Goal: Task Accomplishment & Management: Manage account settings

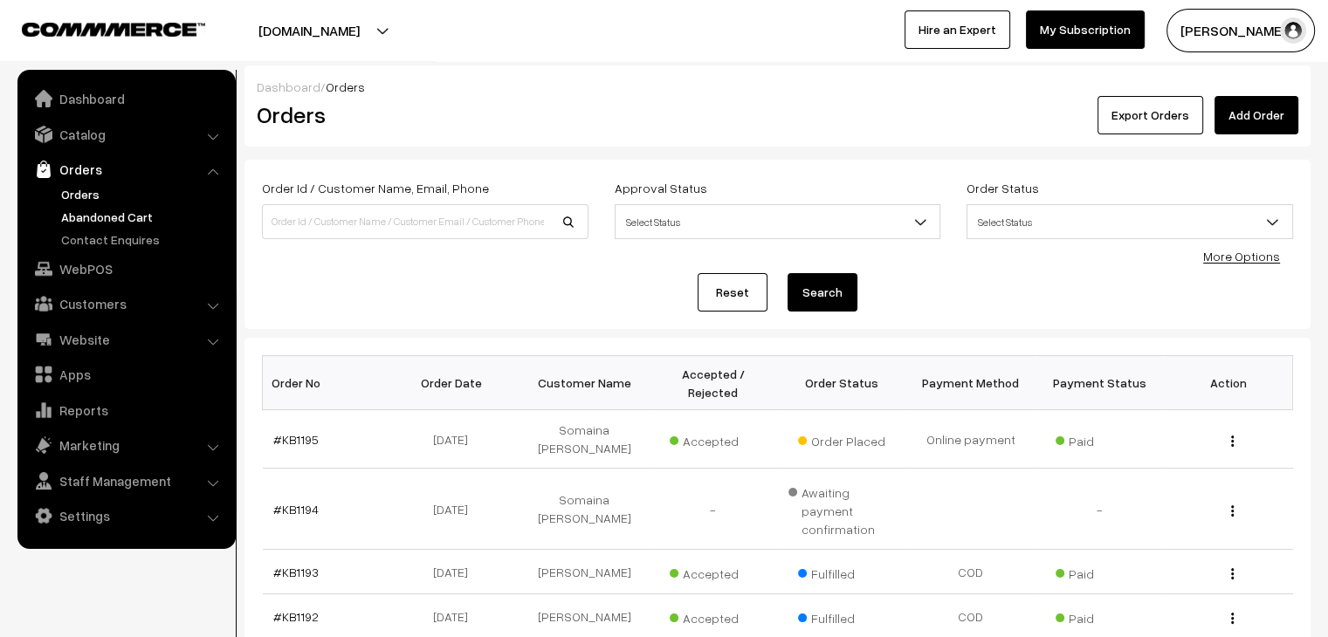
click at [152, 216] on link "Abandoned Cart" at bounding box center [143, 217] width 173 height 18
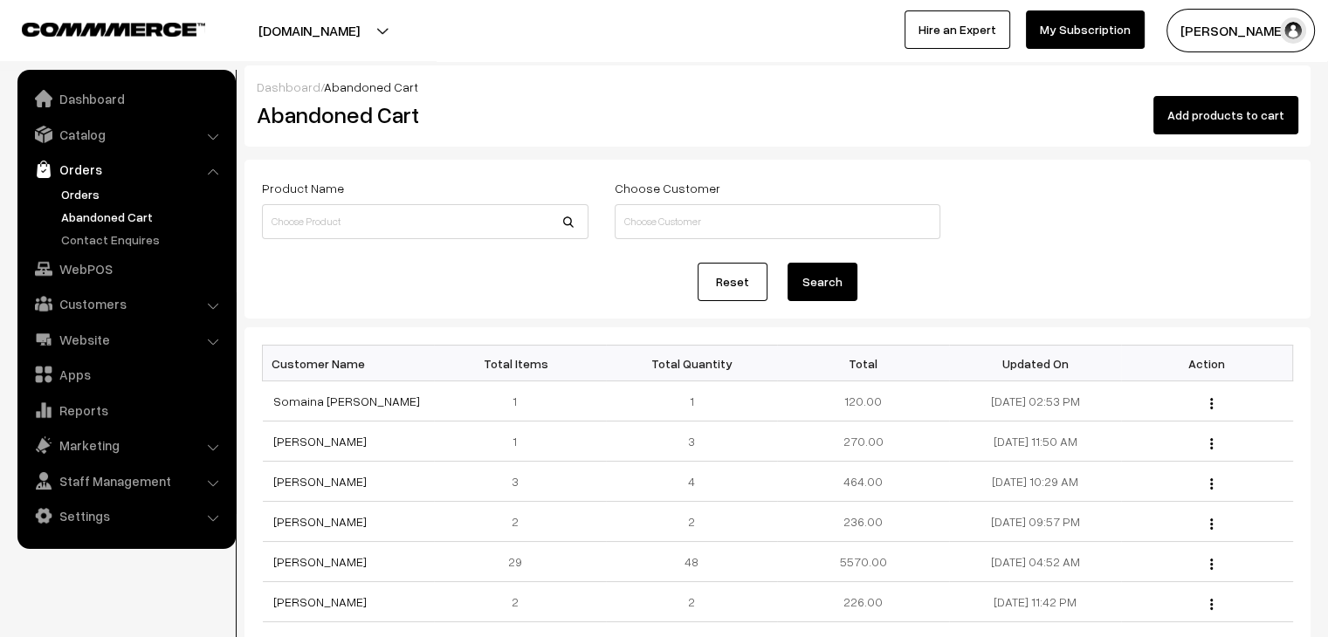
click at [87, 192] on link "Orders" at bounding box center [143, 194] width 173 height 18
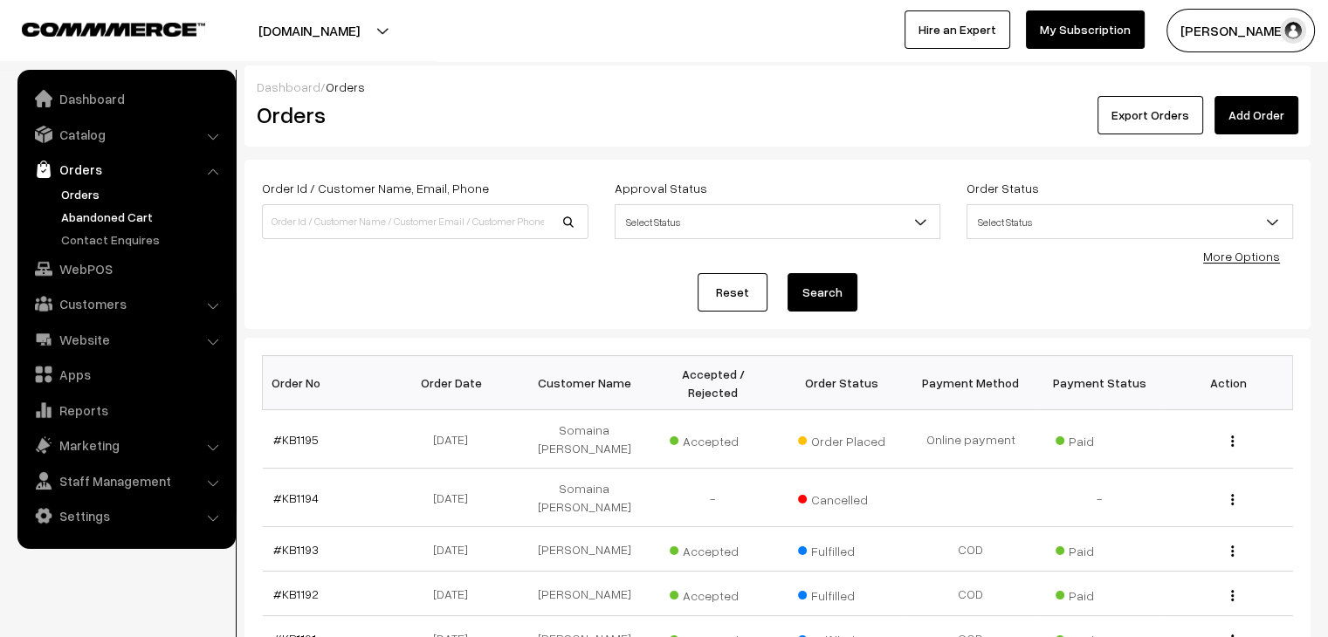
click at [97, 209] on link "Abandoned Cart" at bounding box center [143, 217] width 173 height 18
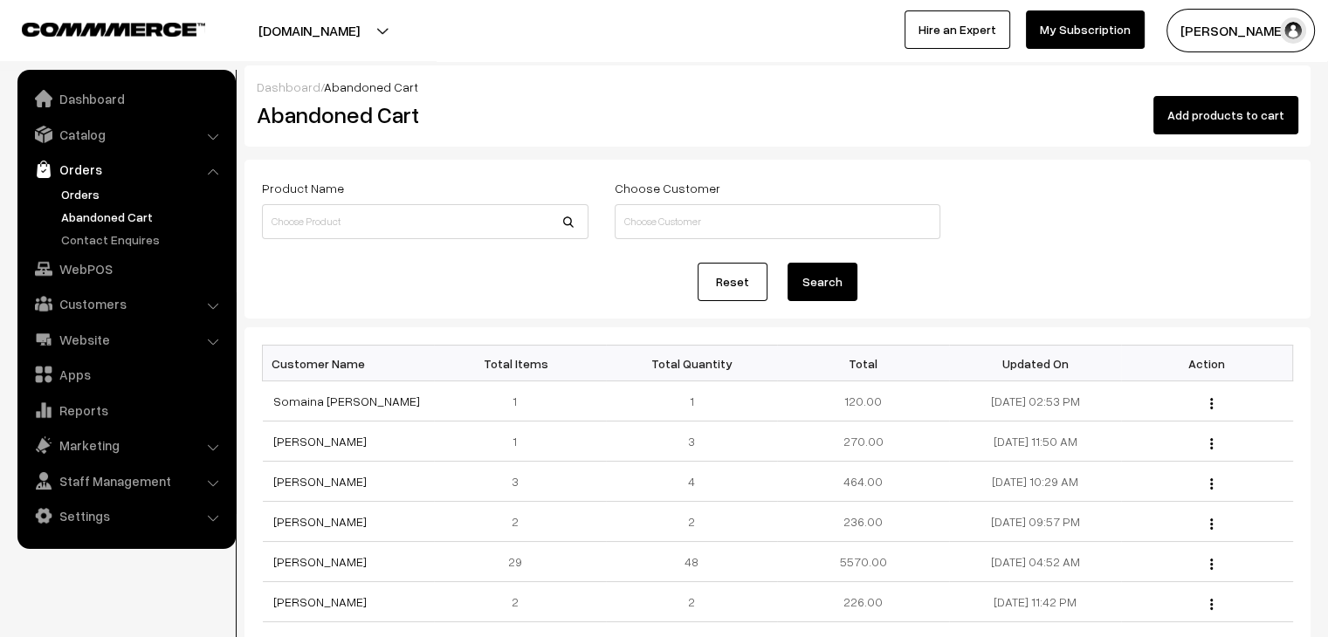
click at [96, 189] on link "Orders" at bounding box center [143, 194] width 173 height 18
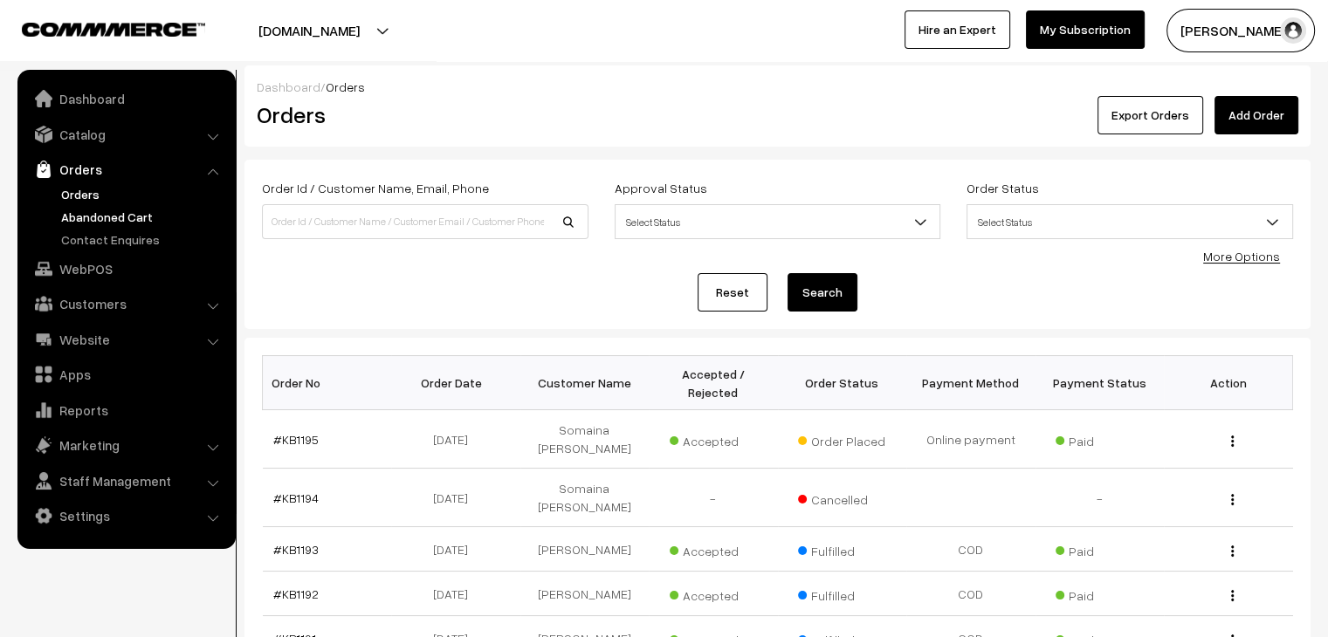
click at [86, 219] on link "Abandoned Cart" at bounding box center [143, 217] width 173 height 18
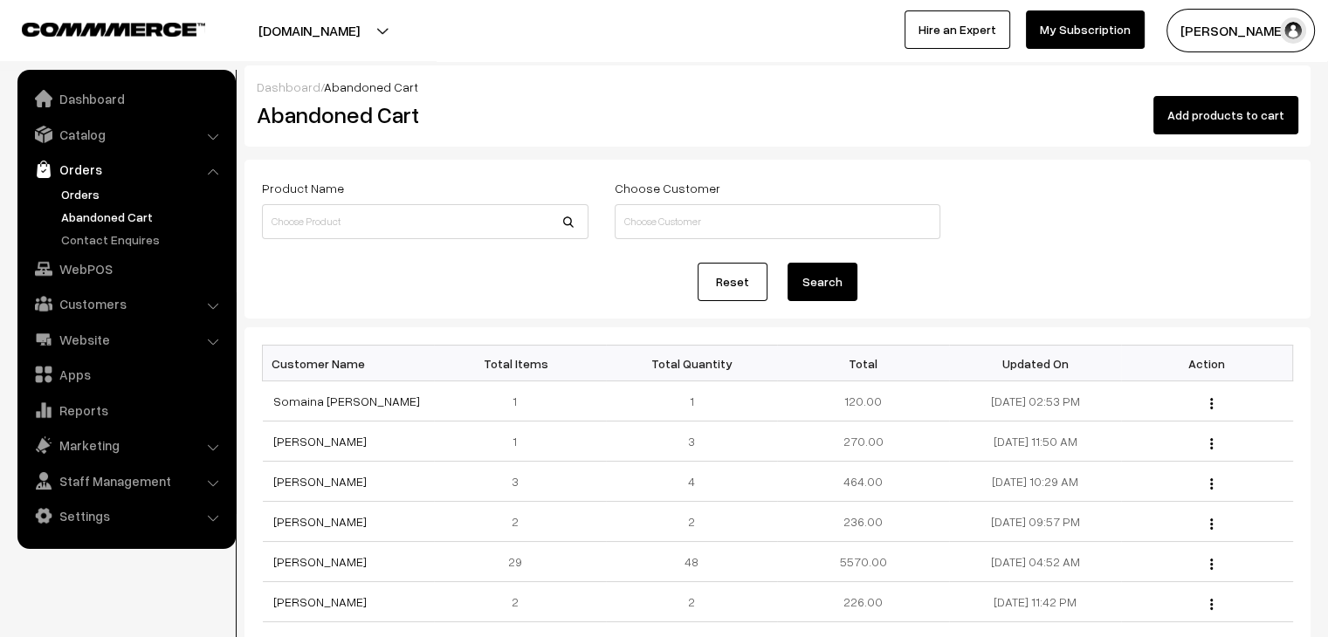
click at [94, 197] on link "Orders" at bounding box center [143, 194] width 173 height 18
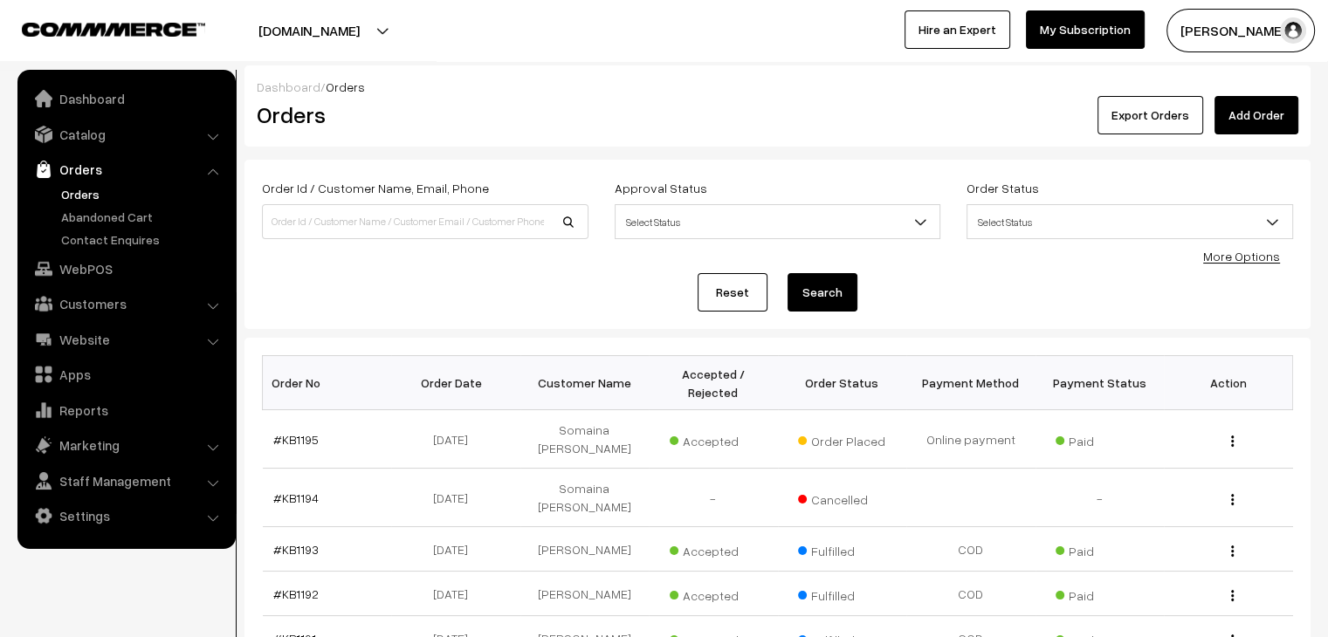
click at [82, 190] on link "Orders" at bounding box center [143, 194] width 173 height 18
click at [150, 217] on link "Abandoned Cart" at bounding box center [143, 217] width 173 height 18
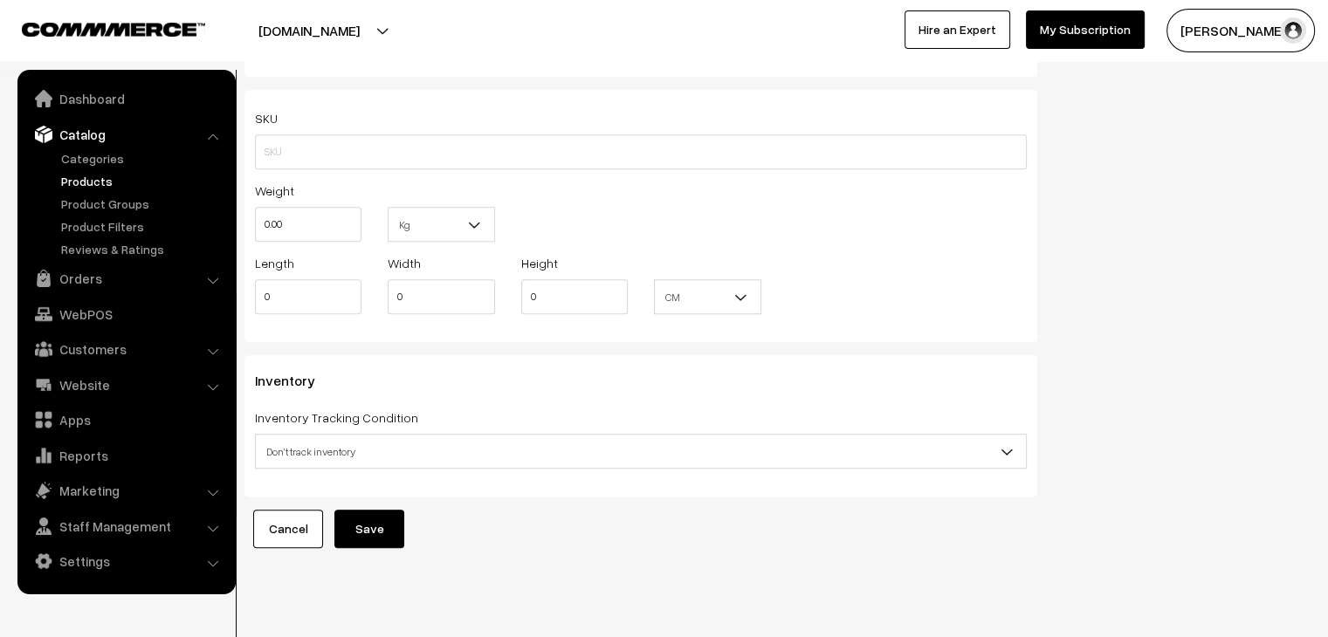
scroll to position [1535, 0]
click at [318, 218] on input "0.00" at bounding box center [308, 225] width 107 height 35
type input "0.10"
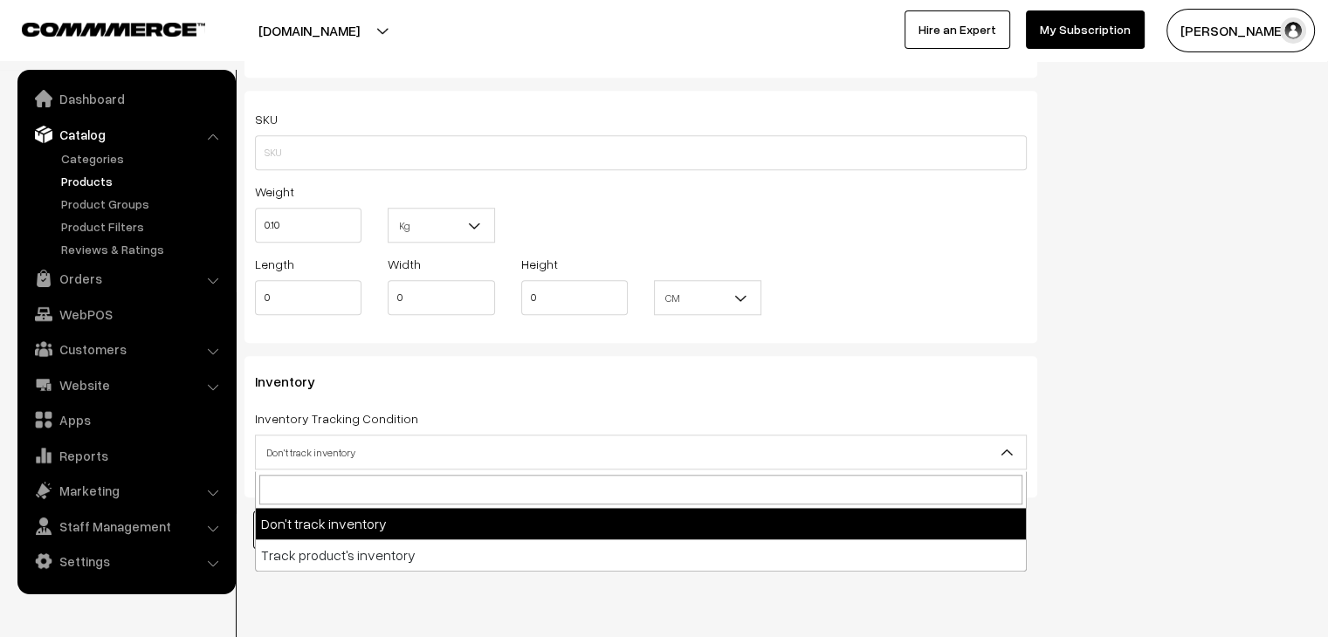
click at [342, 462] on span "Don't track inventory" at bounding box center [641, 453] width 770 height 31
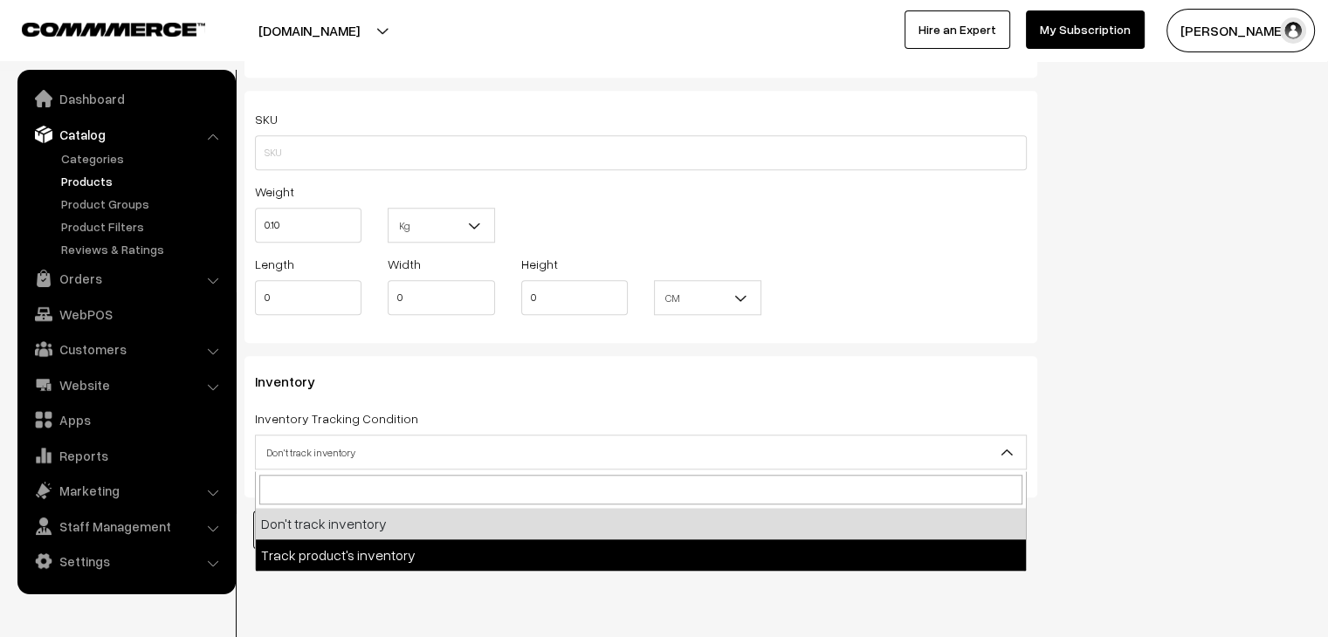
select select "2"
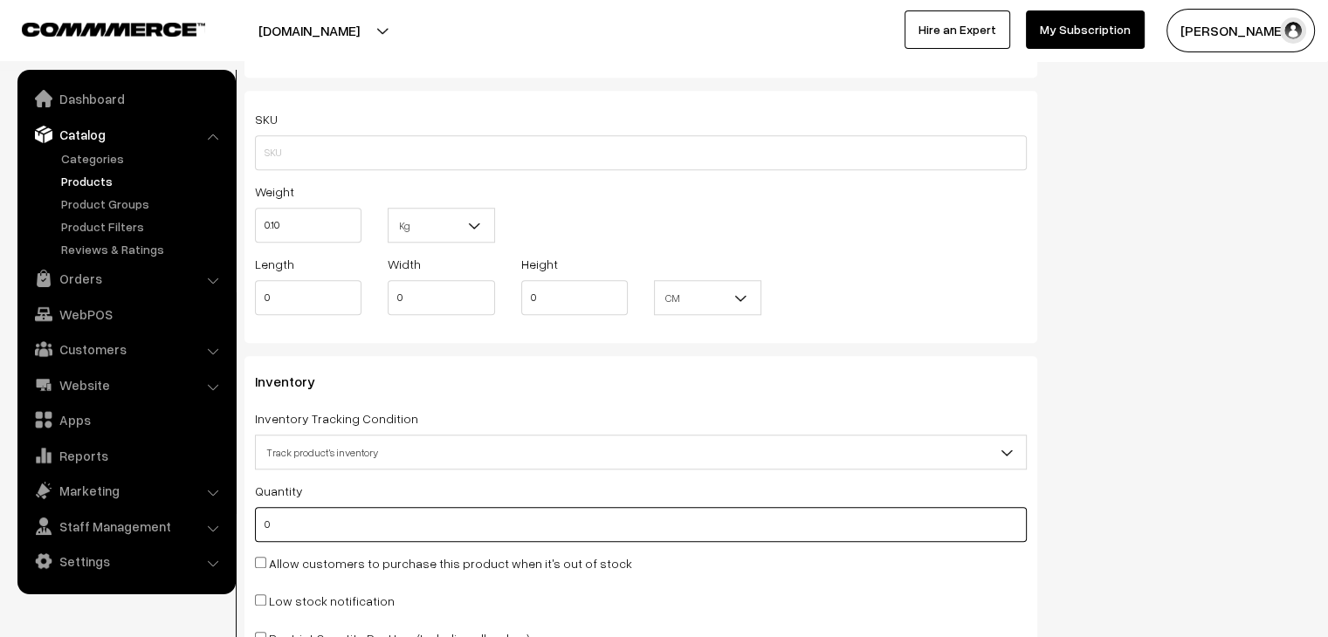
click at [263, 533] on input "0" at bounding box center [641, 524] width 772 height 35
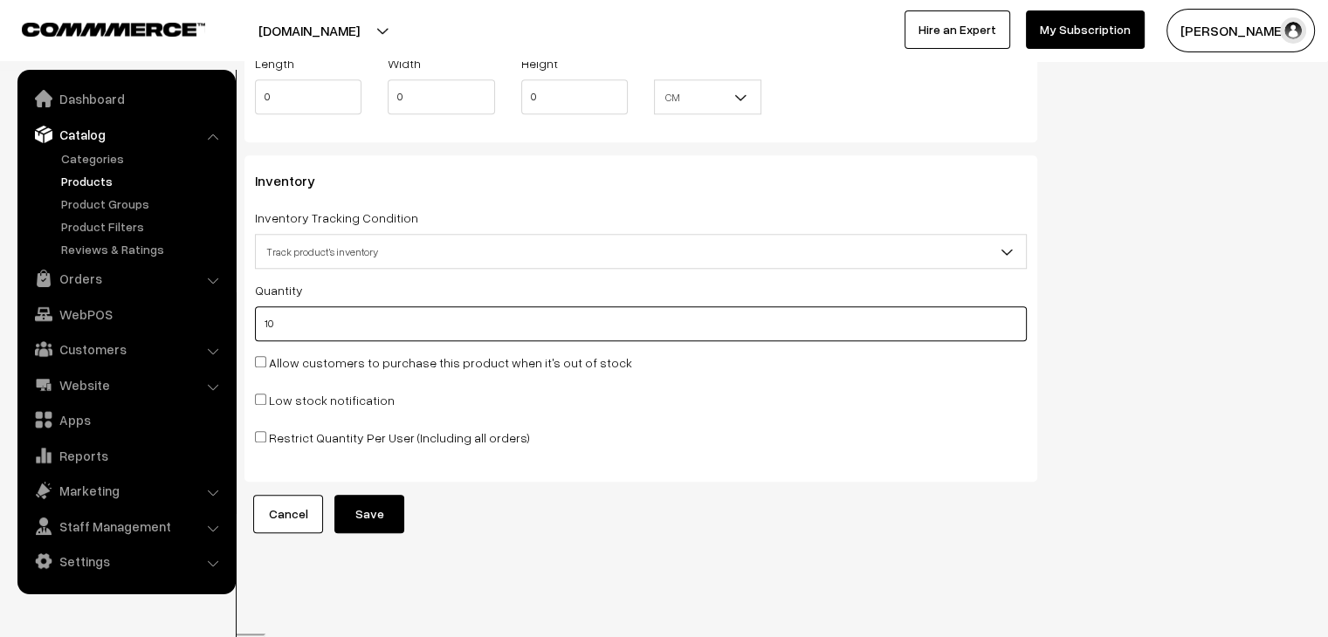
type input "10"
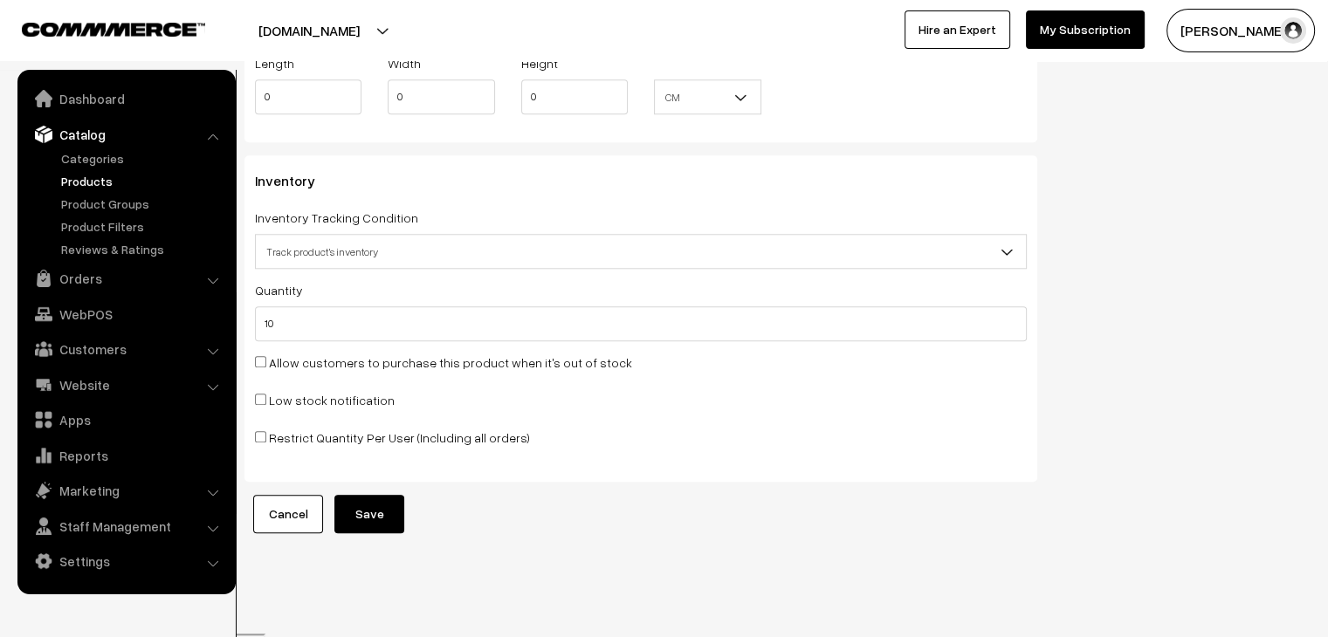
click at [395, 522] on button "Save" at bounding box center [369, 514] width 70 height 38
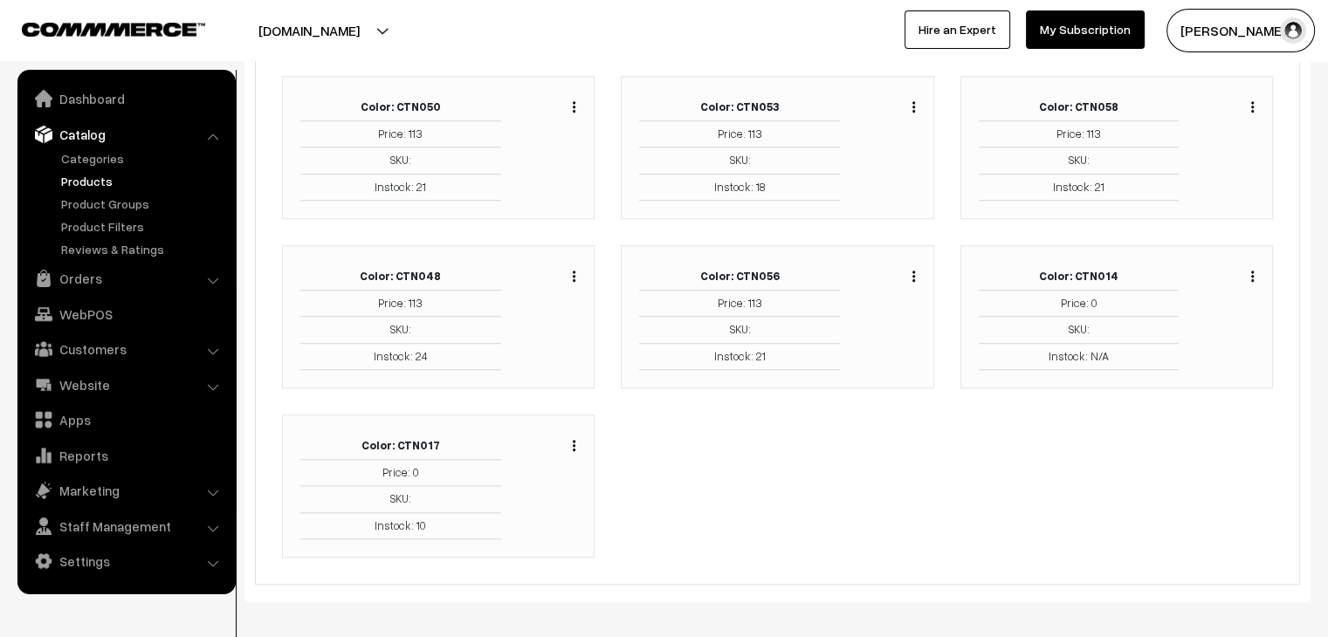
scroll to position [1485, 0]
click at [1252, 270] on img "button" at bounding box center [1252, 275] width 3 height 11
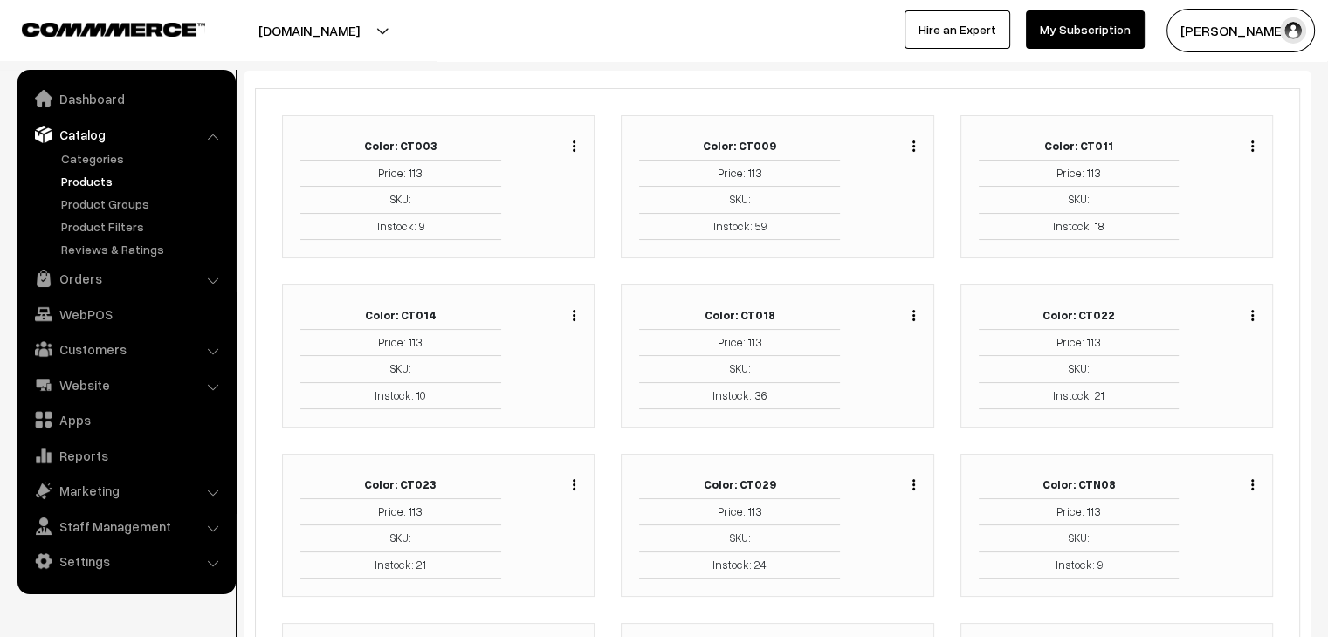
scroll to position [0, 0]
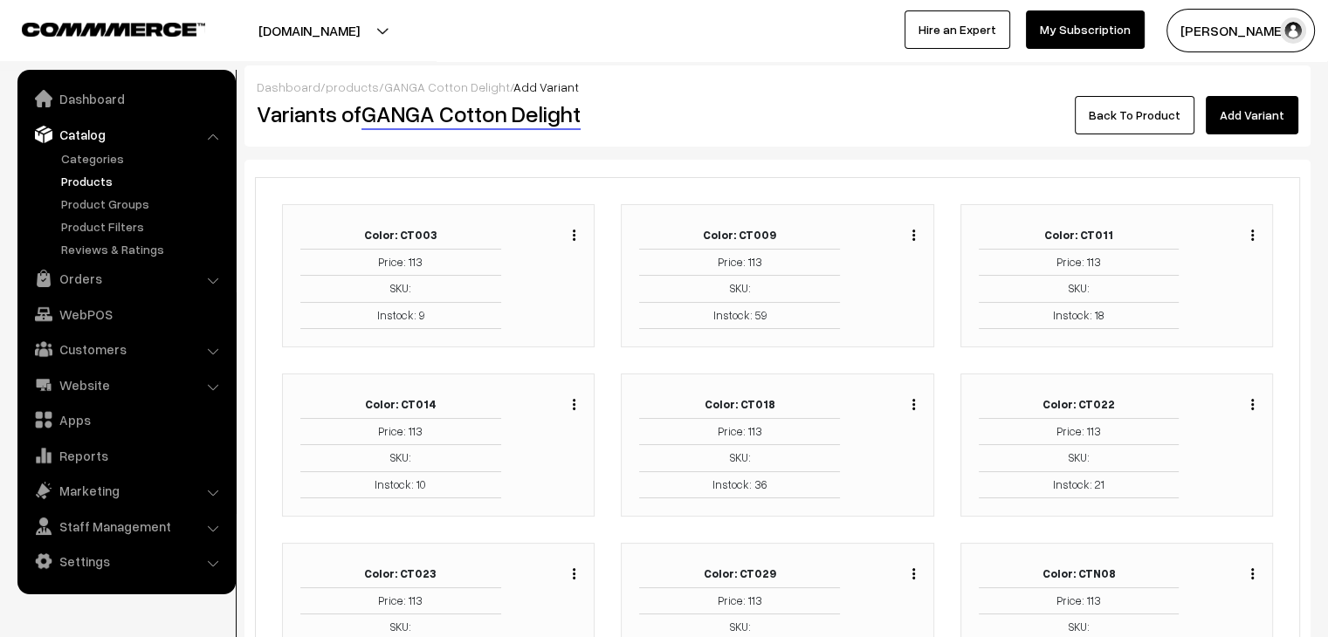
click at [467, 83] on link "GANGA Cotton Delight" at bounding box center [447, 86] width 126 height 15
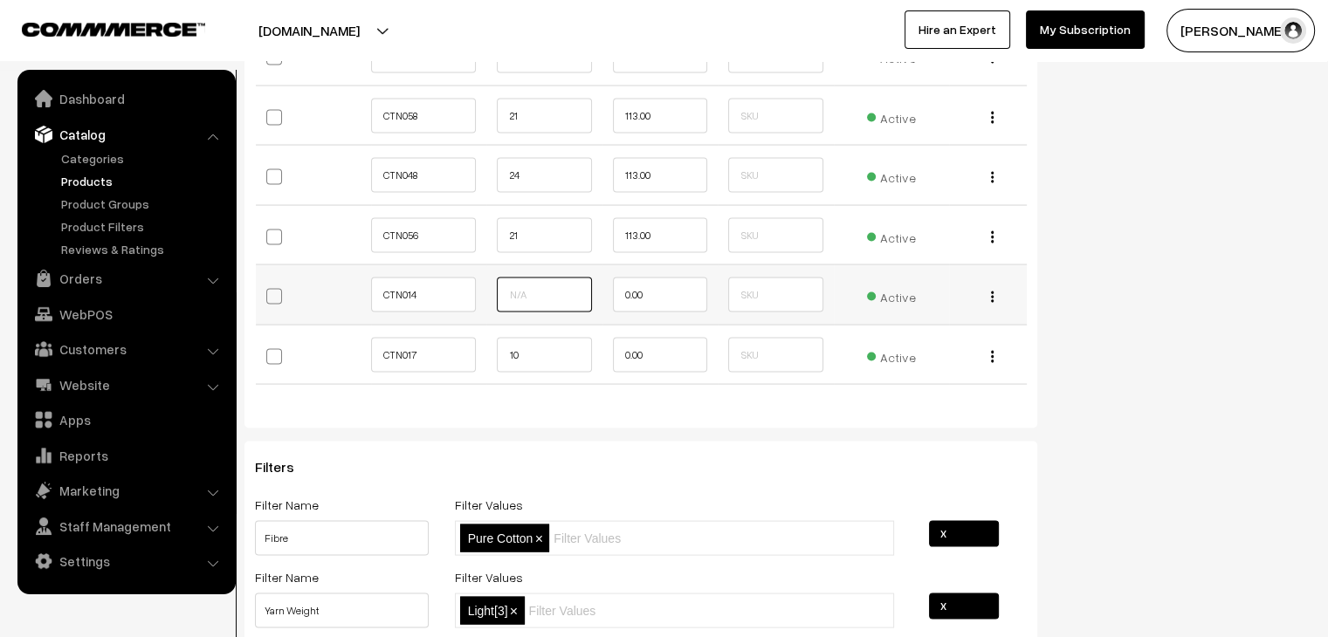
click at [513, 300] on input "text" at bounding box center [544, 295] width 94 height 35
type input "1"
type input "20"
click at [517, 347] on input "10" at bounding box center [544, 355] width 94 height 35
type input "1"
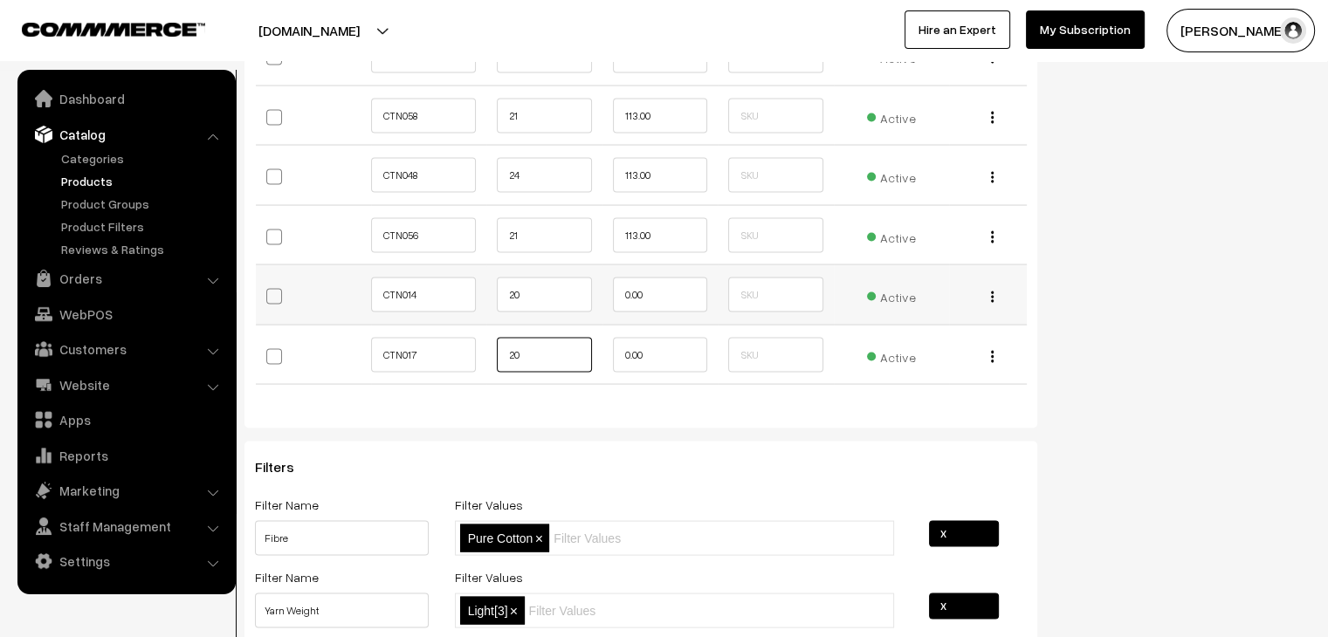
type input "20"
click at [624, 291] on input "0.00" at bounding box center [660, 295] width 94 height 35
type input "120.00"
click at [625, 351] on input "0.00" at bounding box center [660, 355] width 94 height 35
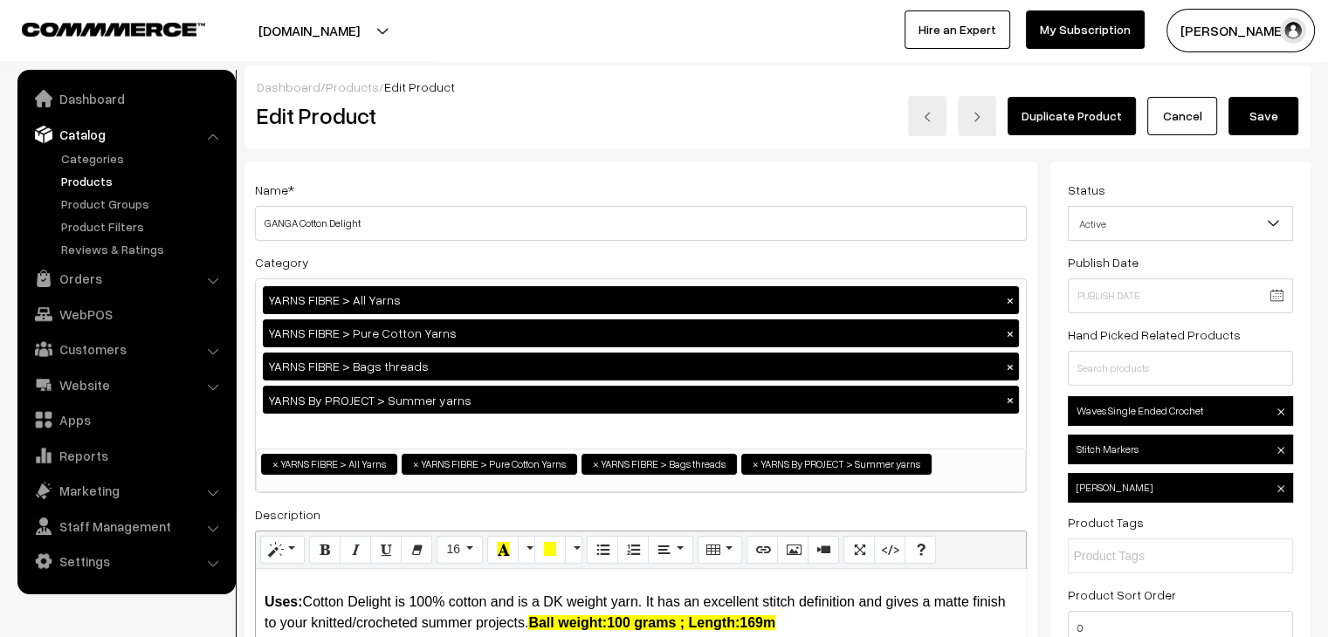
type input "120.00"
drag, startPoint x: 1239, startPoint y: 109, endPoint x: 1030, endPoint y: 101, distance: 208.9
click at [1239, 109] on button "Save" at bounding box center [1264, 116] width 70 height 38
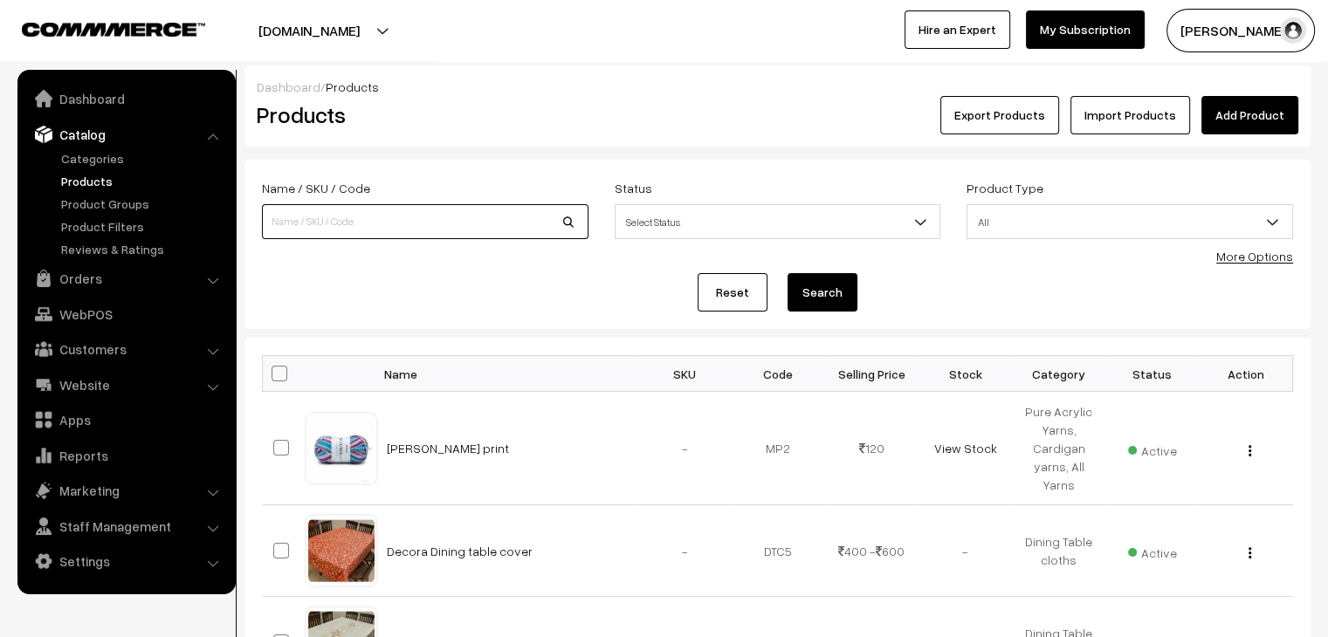
click at [410, 221] on input at bounding box center [425, 221] width 327 height 35
type input "DELIGHT"
click at [788, 273] on button "Search" at bounding box center [823, 292] width 70 height 38
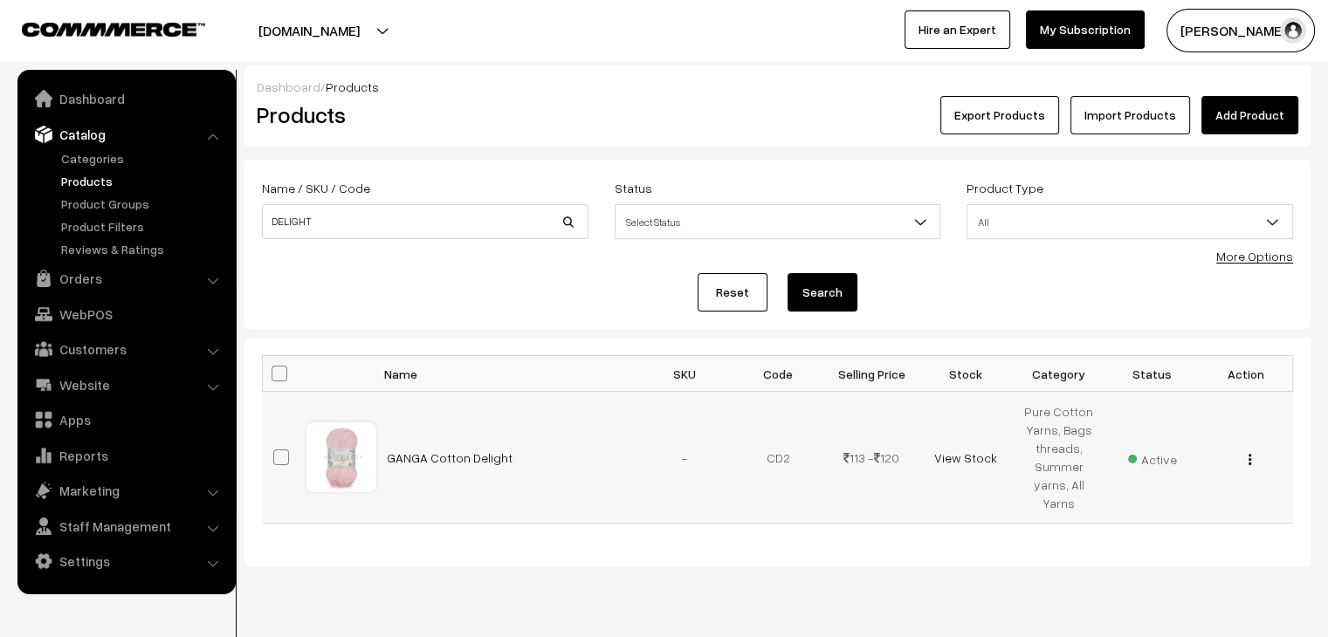
click at [1248, 463] on button "button" at bounding box center [1250, 459] width 4 height 14
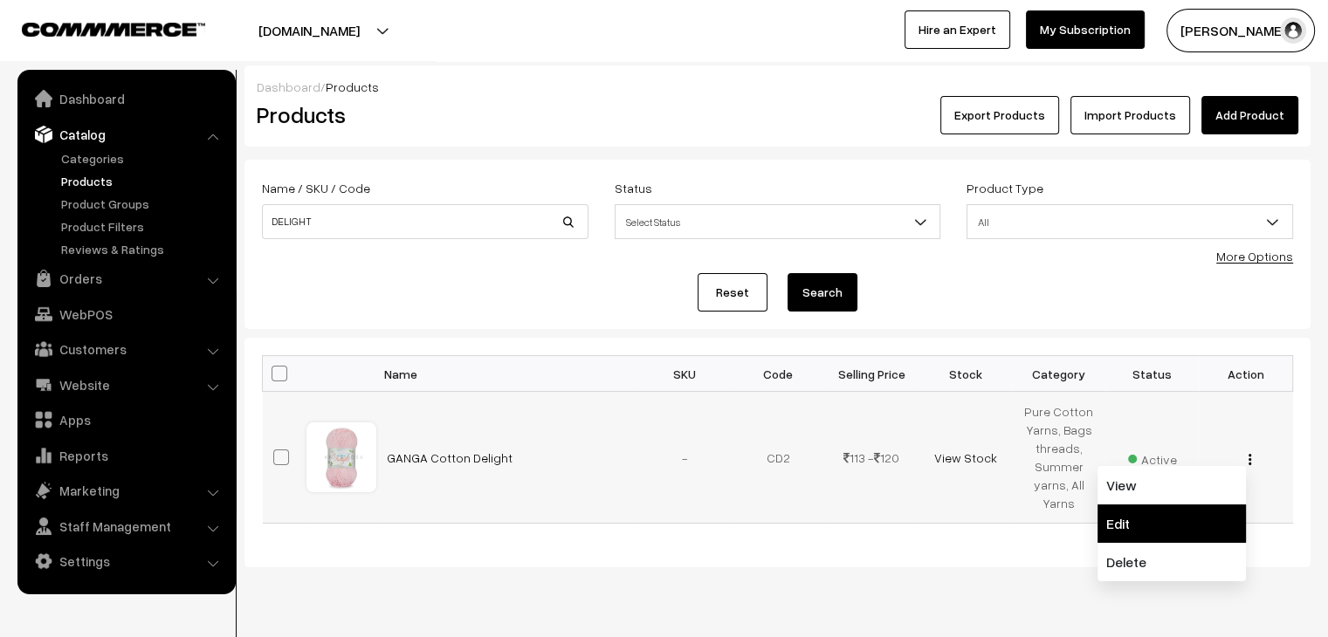
click at [1168, 516] on link "Edit" at bounding box center [1172, 524] width 148 height 38
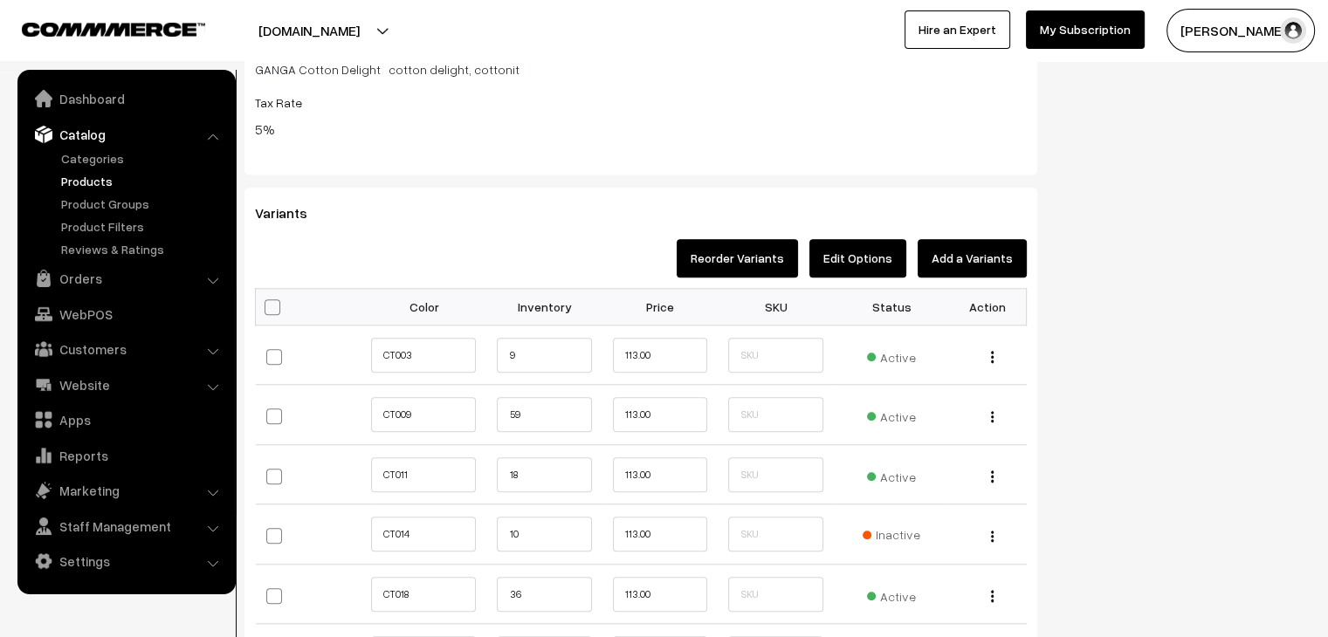
scroll to position [1659, 0]
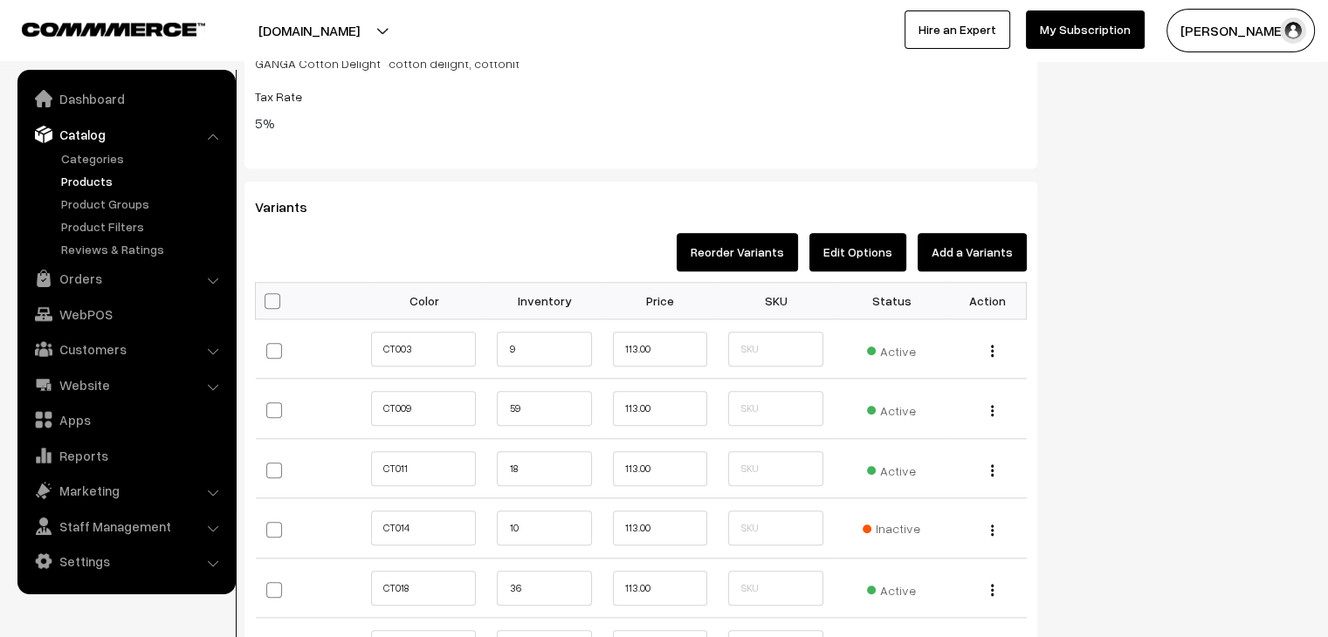
click at [886, 258] on button "Edit Options" at bounding box center [858, 252] width 97 height 38
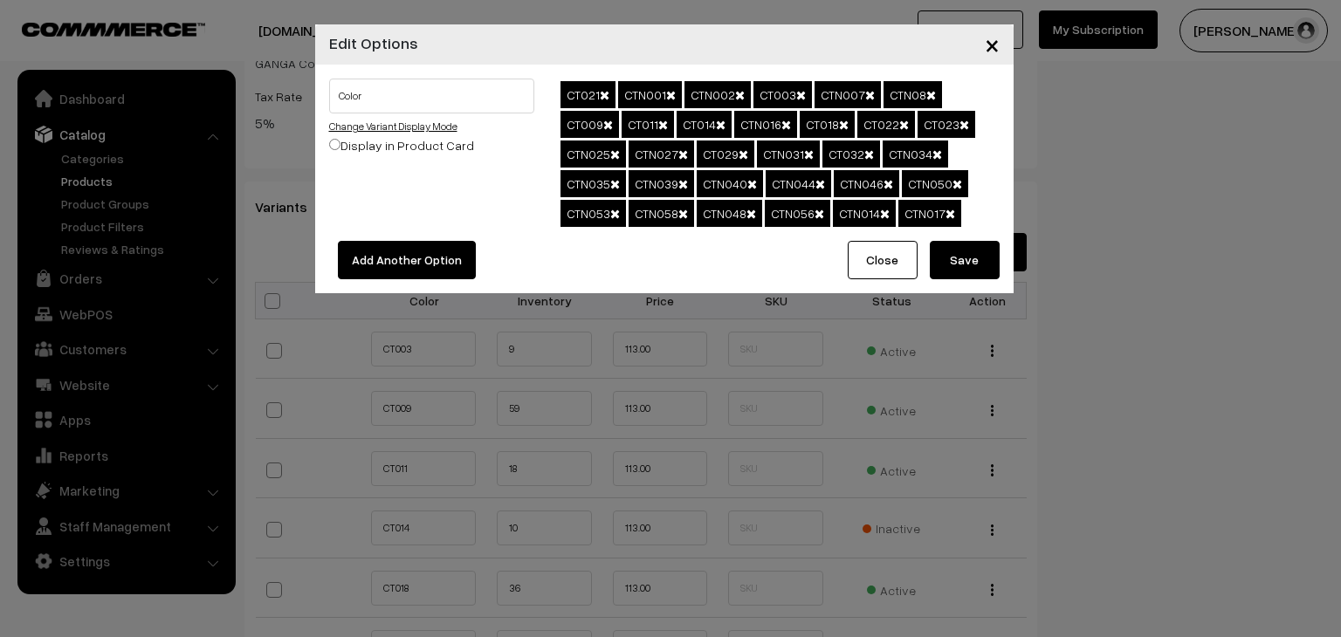
click at [406, 127] on link "Change Variant Display Mode" at bounding box center [393, 126] width 128 height 13
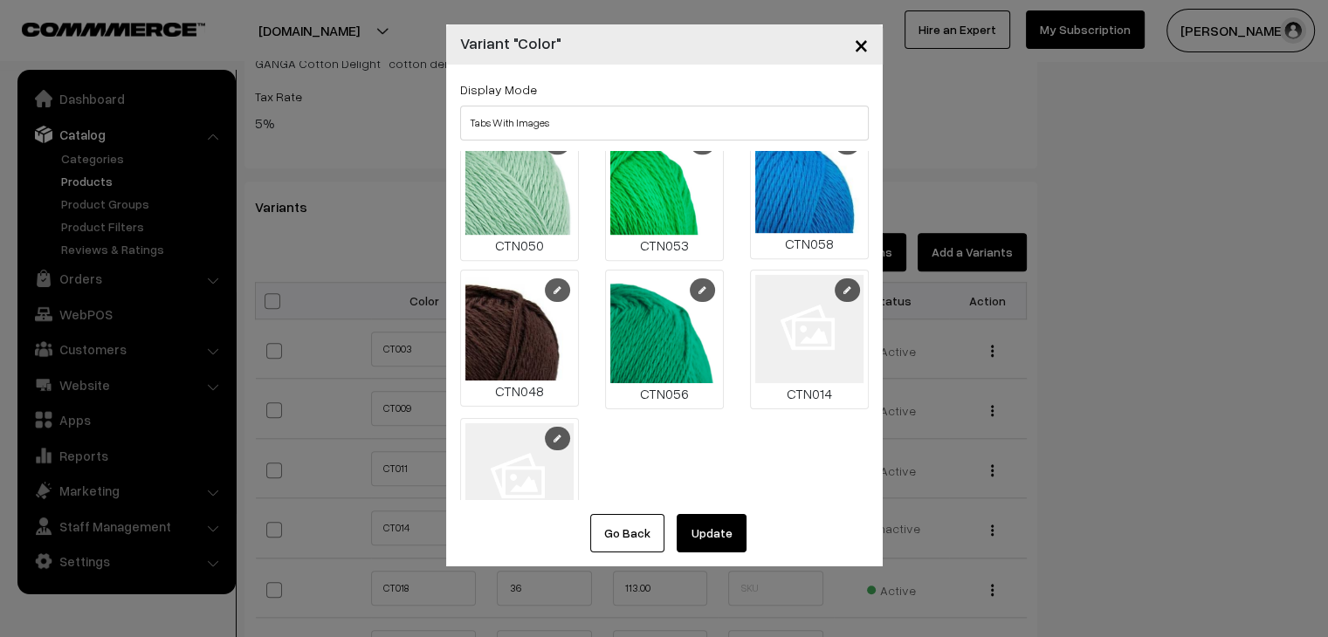
scroll to position [1237, 0]
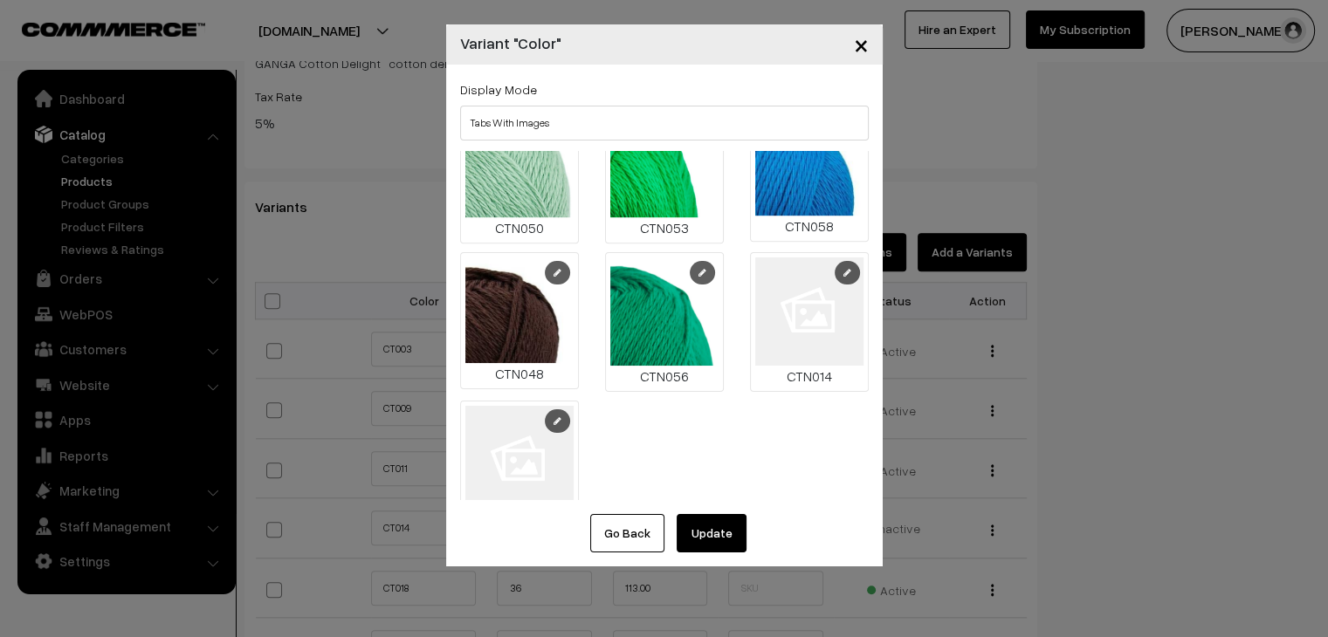
click at [844, 268] on icon at bounding box center [848, 272] width 8 height 9
click at [835, 261] on link at bounding box center [847, 273] width 25 height 24
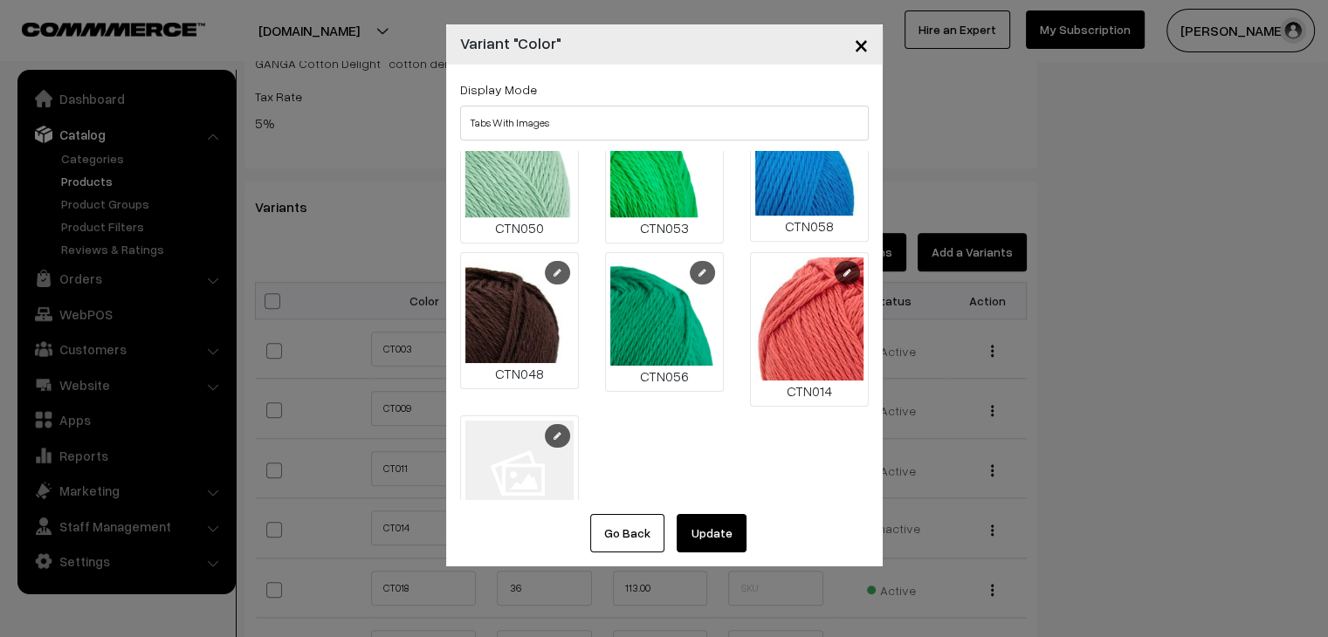
click at [550, 424] on link at bounding box center [557, 436] width 25 height 24
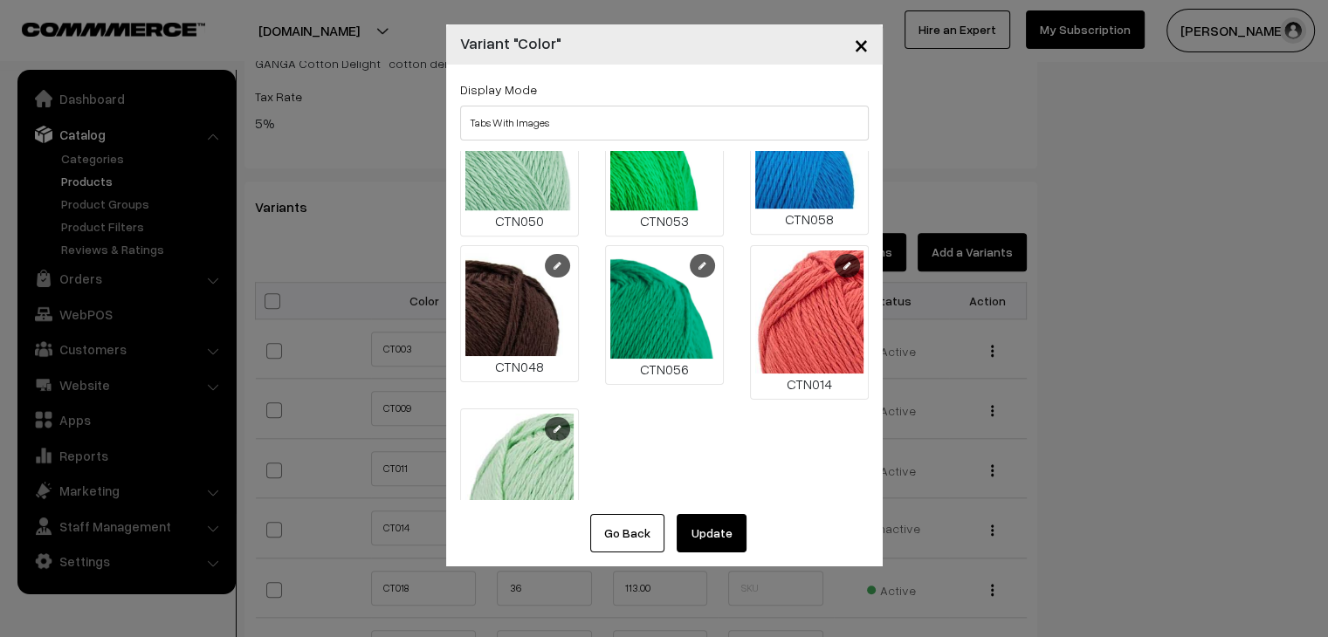
scroll to position [1272, 0]
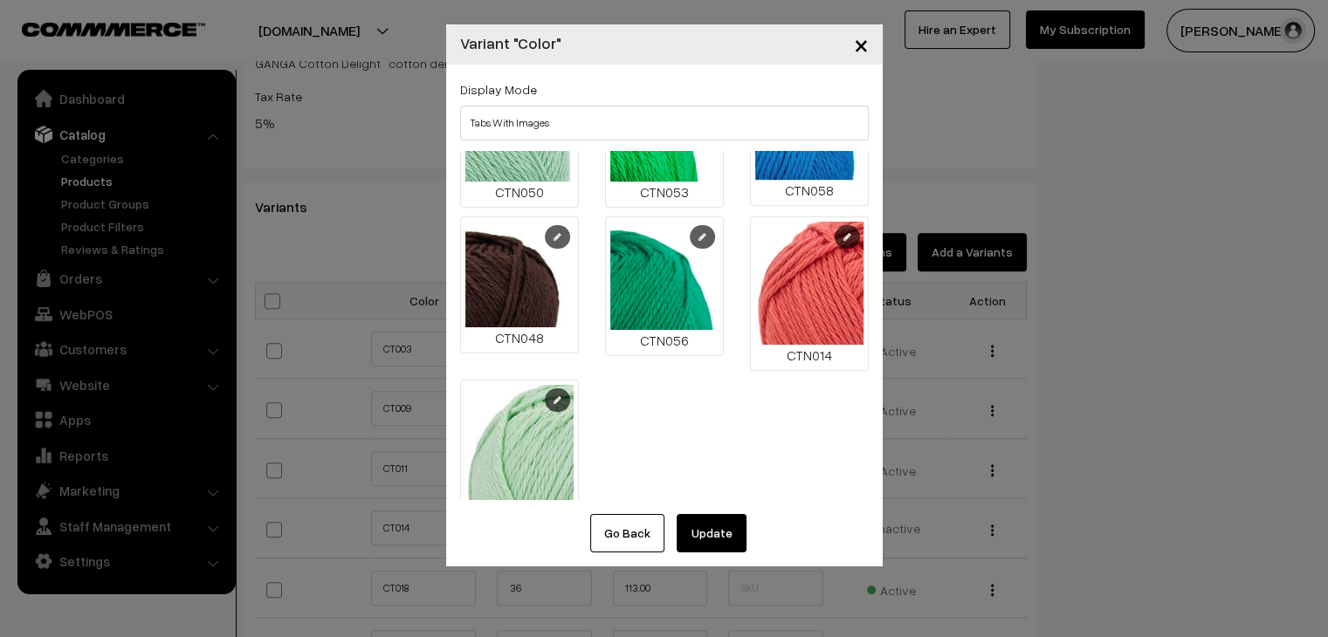
click at [711, 526] on button "Update" at bounding box center [712, 533] width 70 height 38
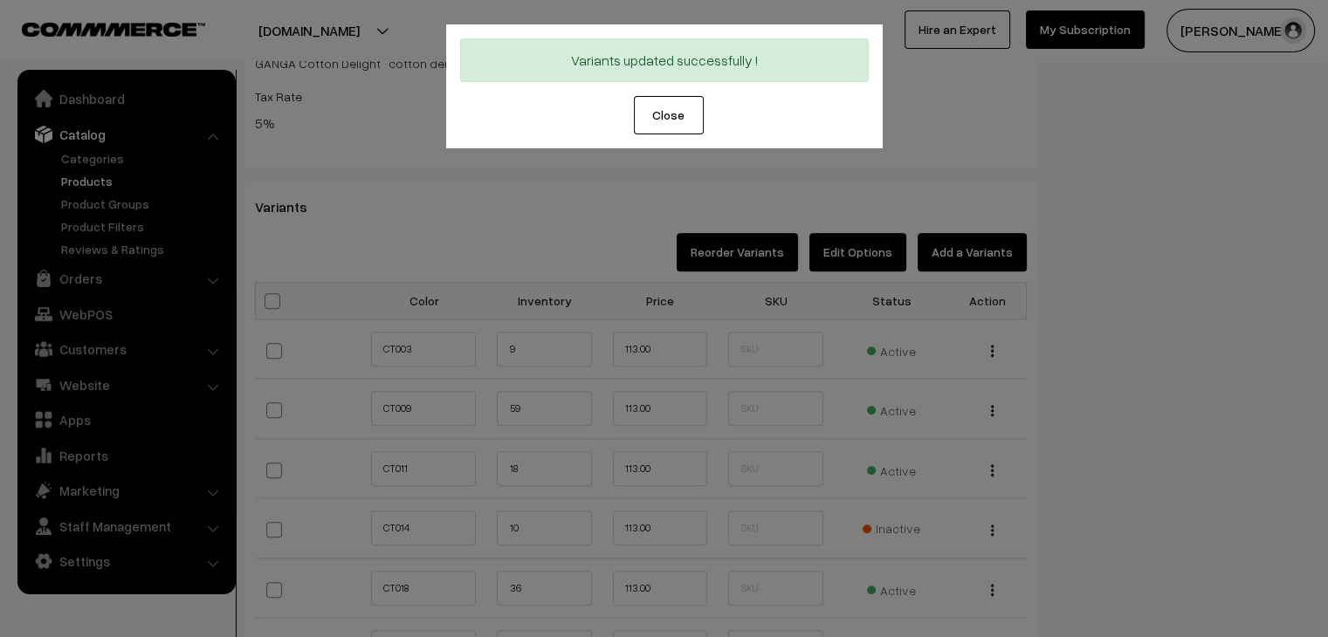
click at [652, 123] on button "Close" at bounding box center [669, 115] width 70 height 38
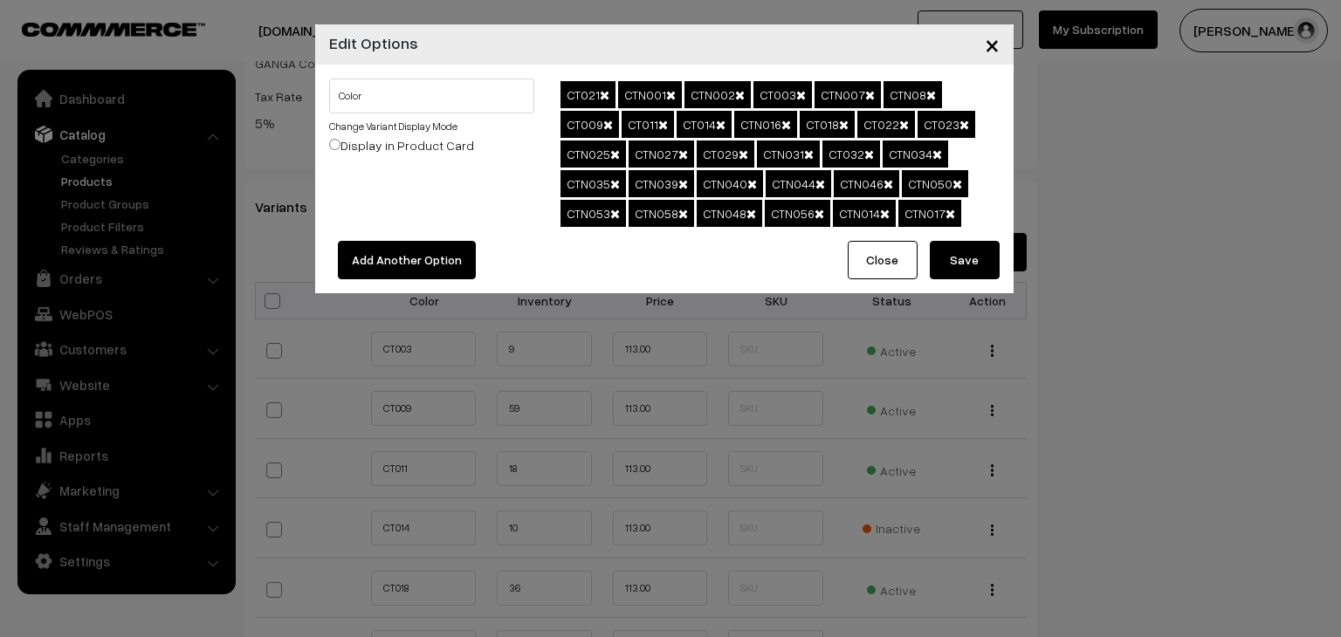
drag, startPoint x: 950, startPoint y: 257, endPoint x: 740, endPoint y: 145, distance: 238.3
click at [947, 258] on button "Save" at bounding box center [965, 260] width 70 height 38
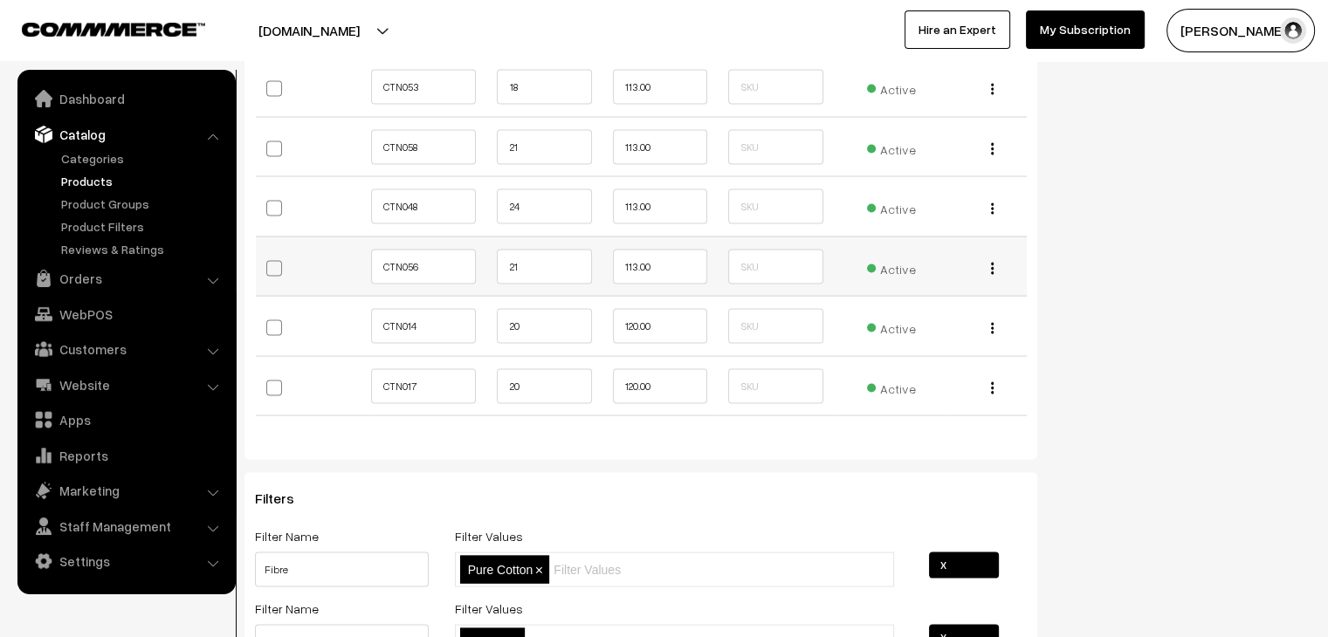
scroll to position [3493, 0]
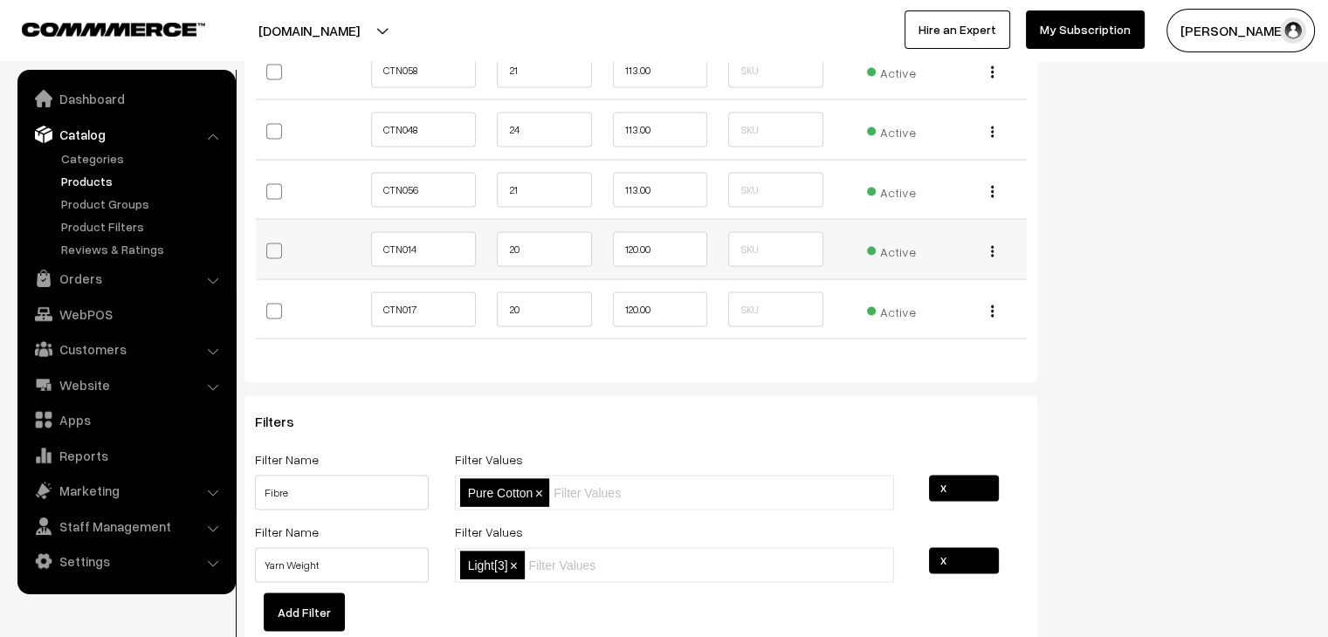
click at [908, 245] on span "Active" at bounding box center [891, 249] width 49 height 23
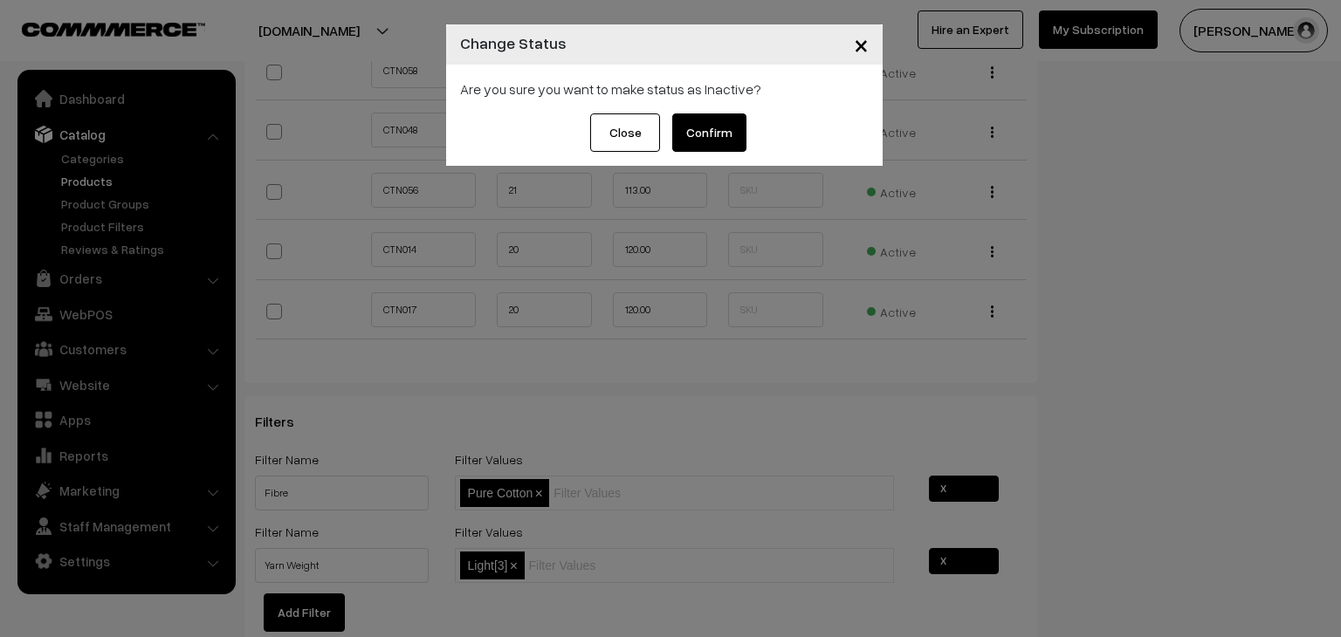
click at [706, 134] on button "Confirm" at bounding box center [709, 133] width 74 height 38
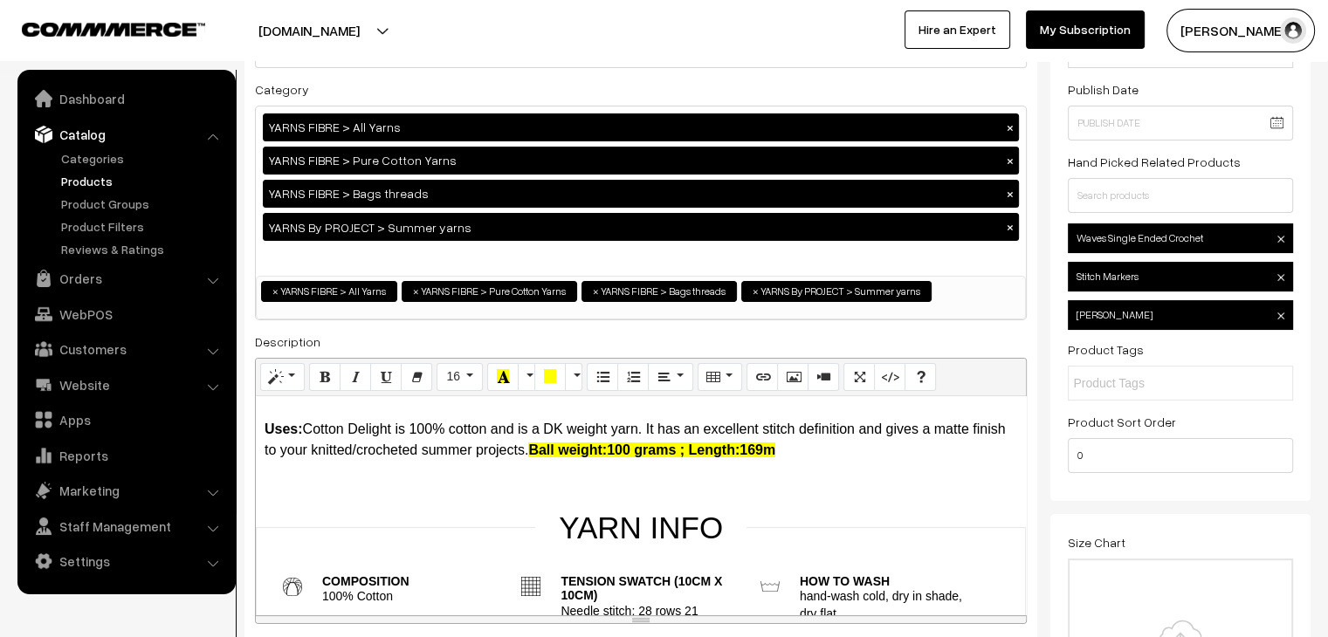
scroll to position [0, 0]
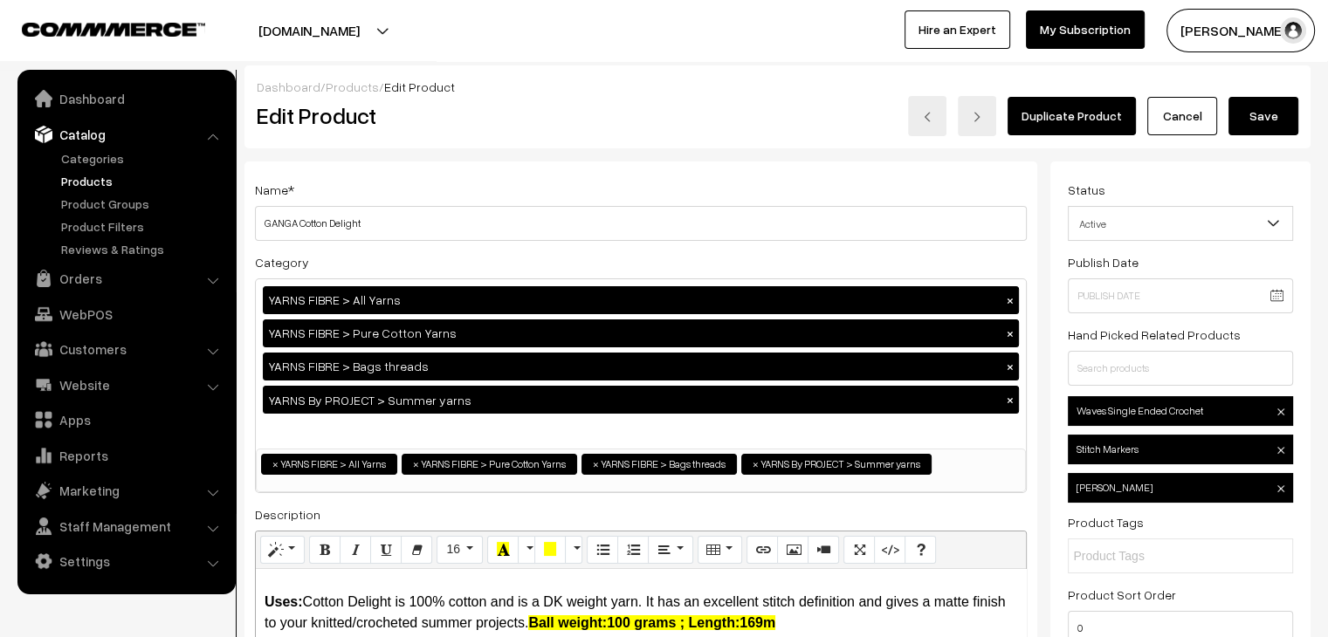
drag, startPoint x: 1270, startPoint y: 116, endPoint x: 1079, endPoint y: 154, distance: 194.0
click at [1270, 116] on button "Save" at bounding box center [1264, 116] width 70 height 38
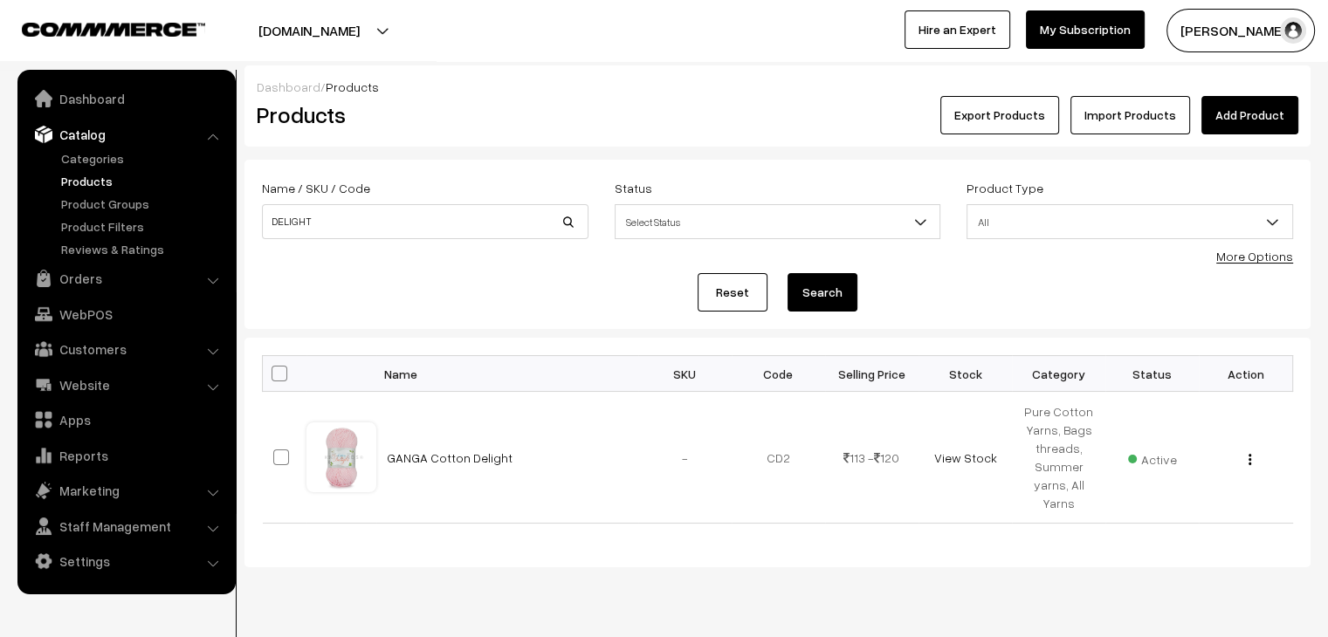
click at [81, 183] on link "Products" at bounding box center [143, 181] width 173 height 18
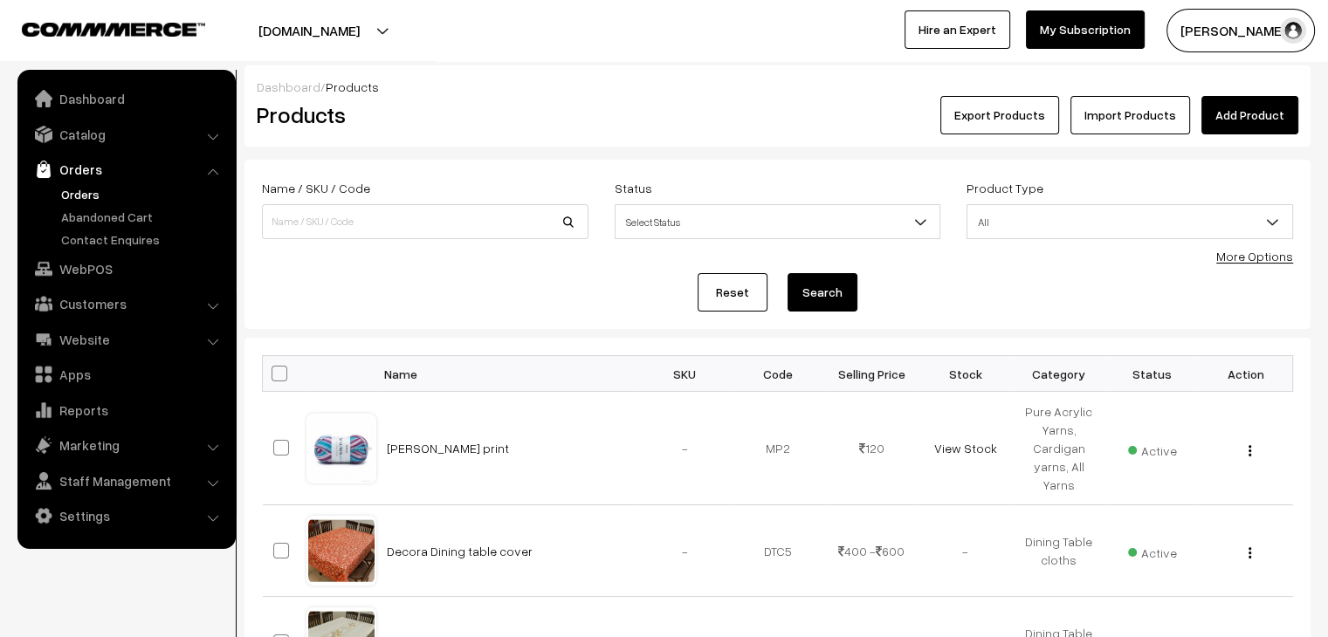
click at [84, 190] on link "Orders" at bounding box center [143, 194] width 173 height 18
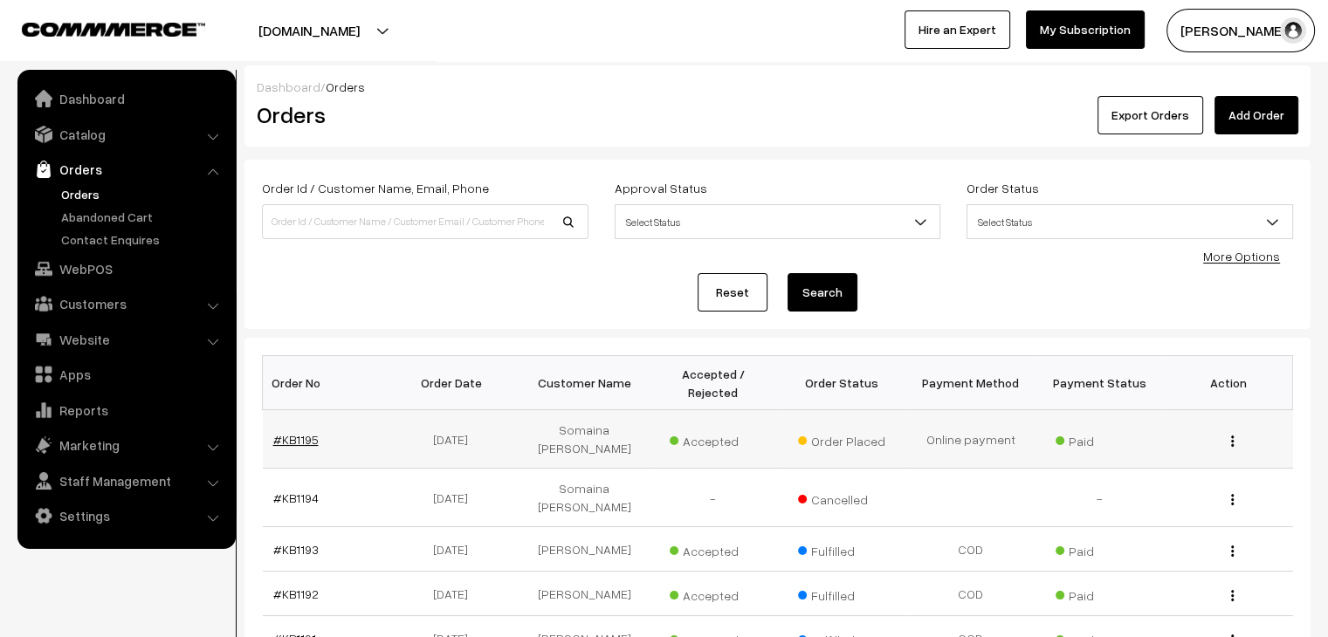
click at [279, 432] on link "#KB1195" at bounding box center [295, 439] width 45 height 15
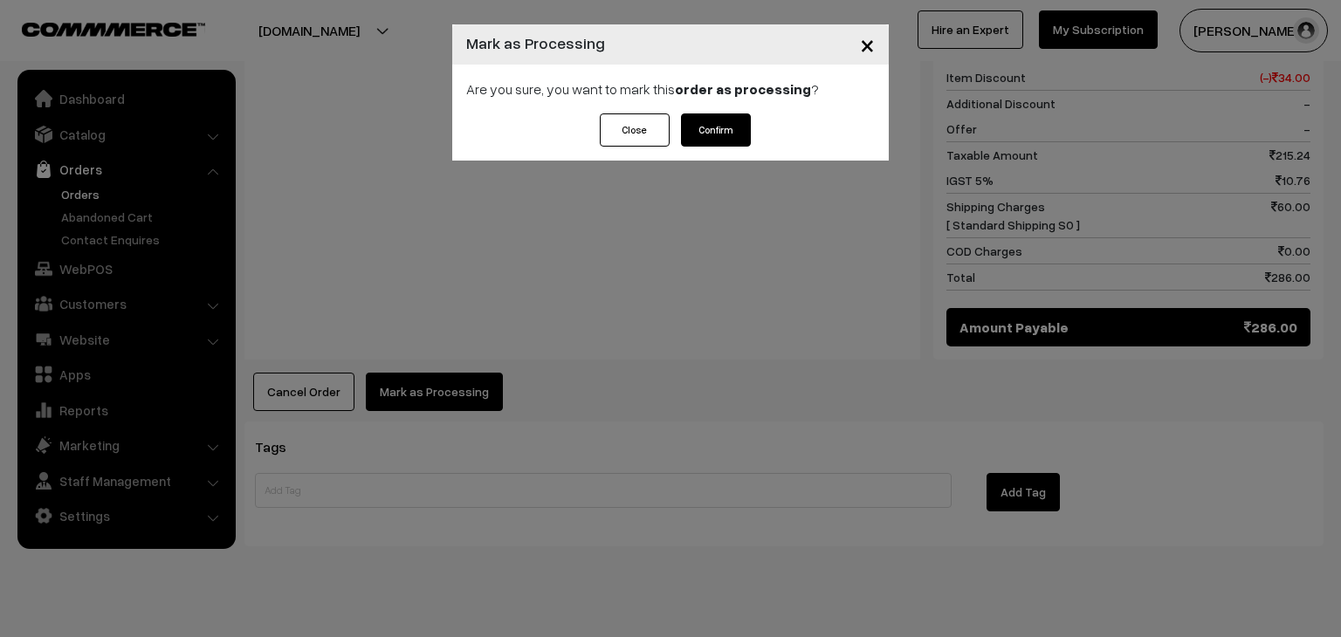
click at [716, 135] on button "Confirm" at bounding box center [716, 130] width 70 height 33
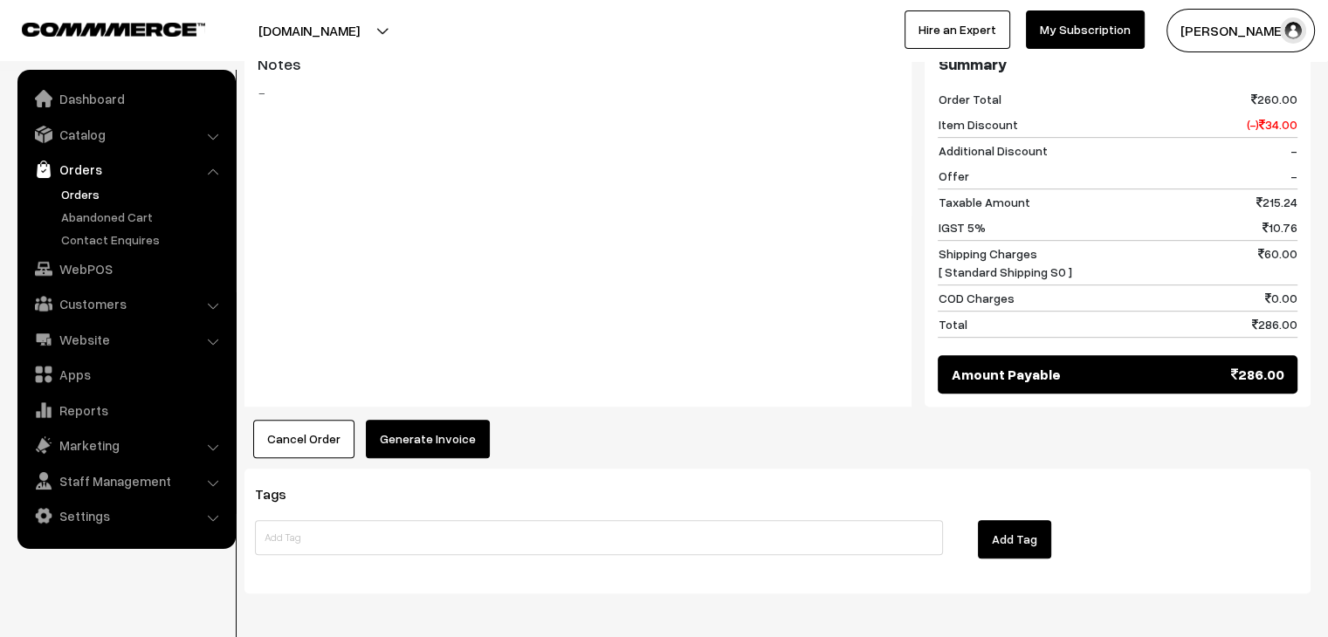
click at [447, 425] on button "Generate Invoice" at bounding box center [428, 439] width 124 height 38
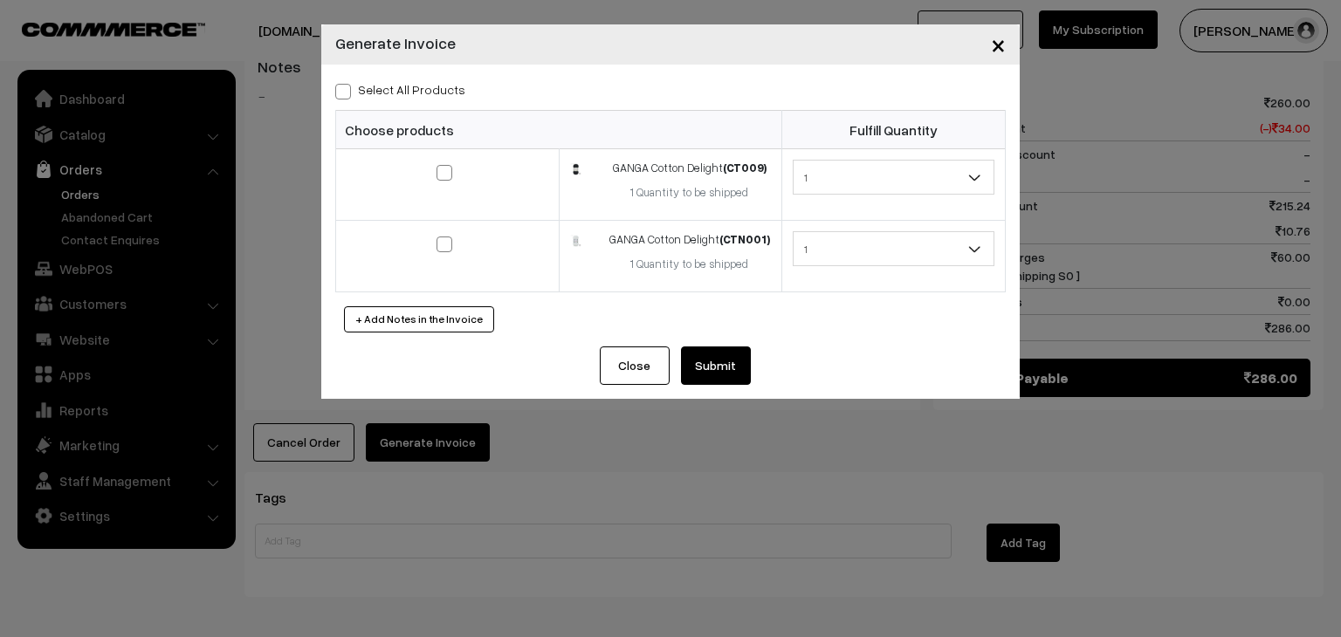
click at [374, 93] on label "Select All Products" at bounding box center [400, 89] width 130 height 18
click at [347, 93] on input "Select All Products" at bounding box center [340, 88] width 11 height 11
checkbox input "true"
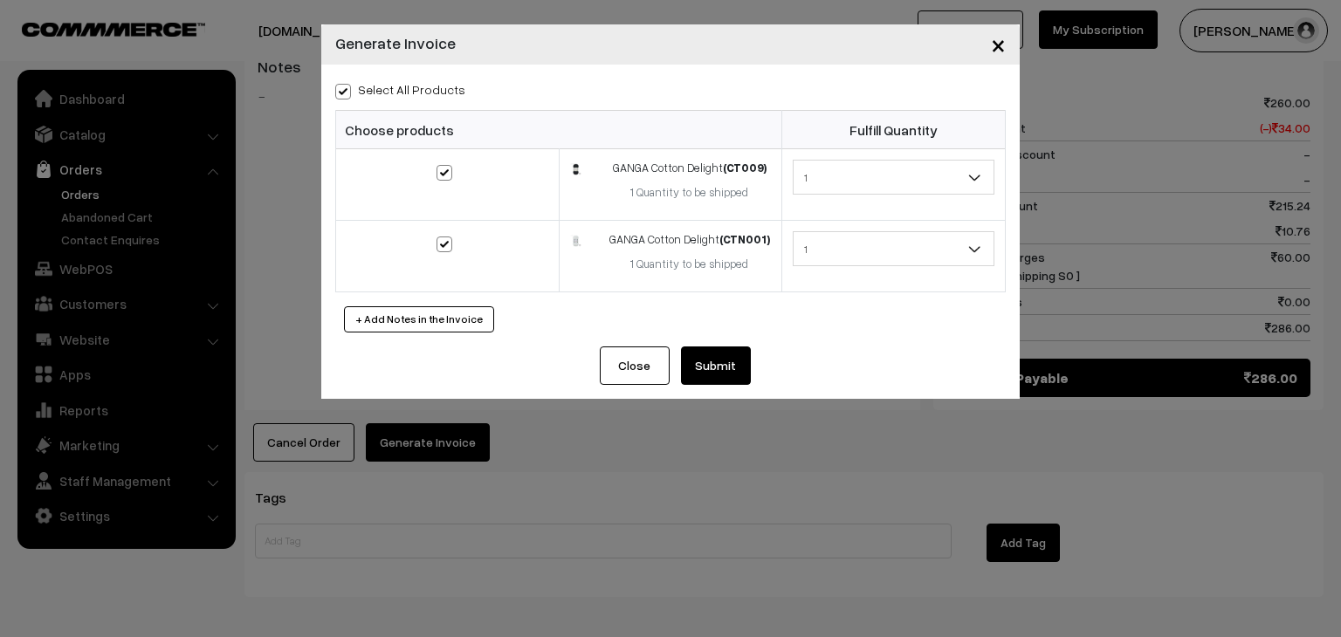
click at [692, 359] on button "Submit" at bounding box center [716, 366] width 70 height 38
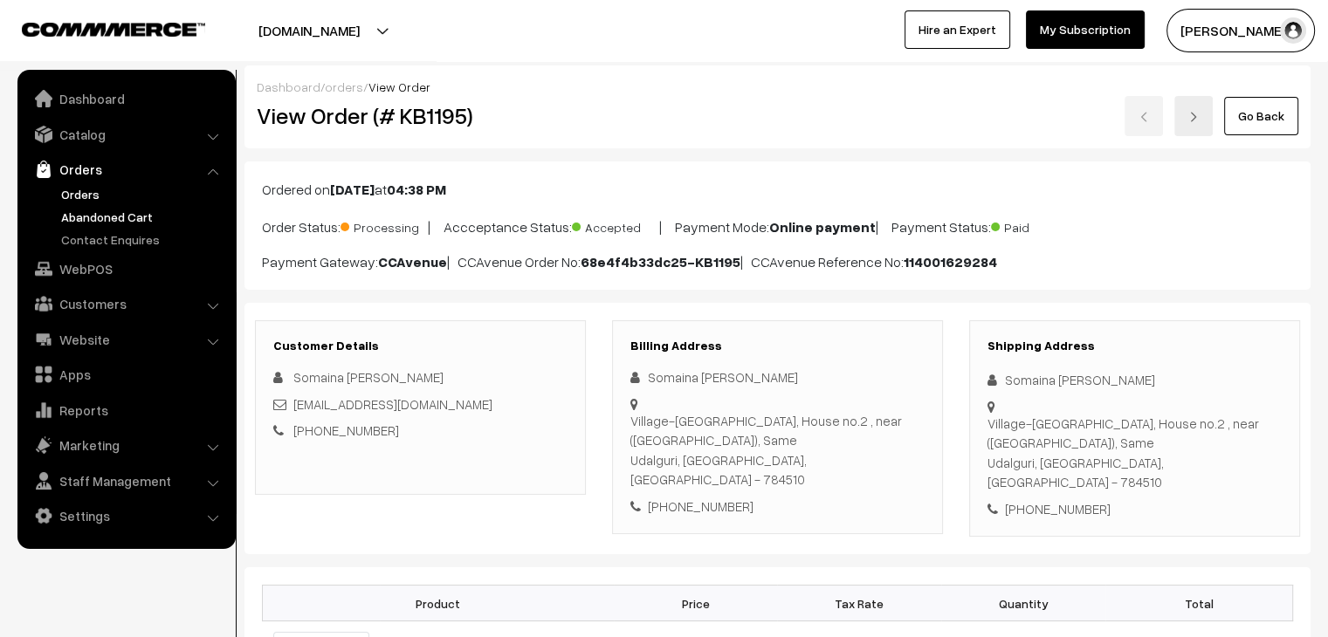
click at [110, 211] on link "Abandoned Cart" at bounding box center [143, 217] width 173 height 18
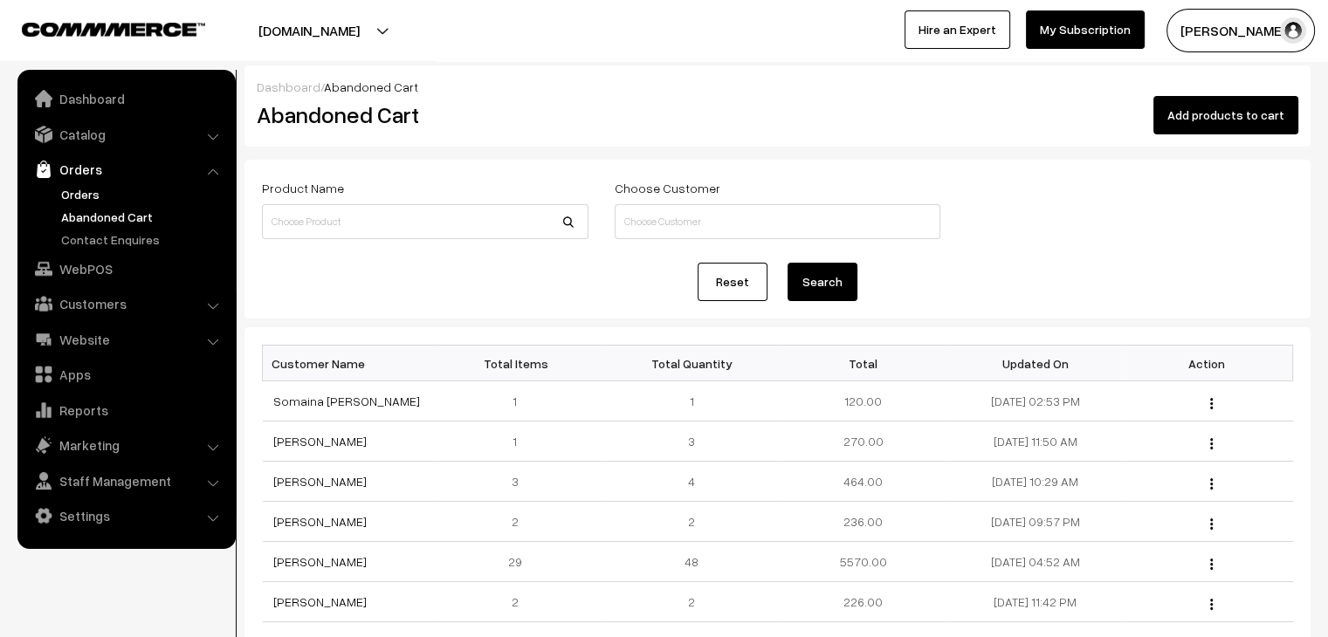
click at [66, 190] on link "Orders" at bounding box center [143, 194] width 173 height 18
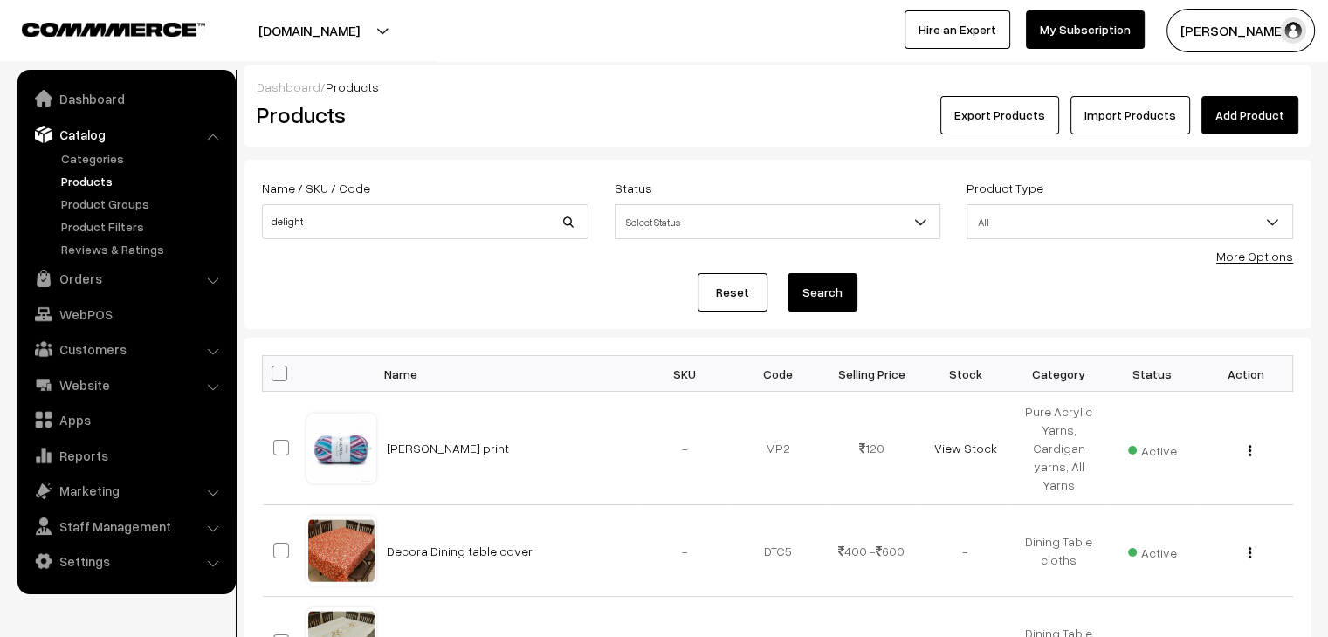
type input "delight"
click at [788, 273] on button "Search" at bounding box center [823, 292] width 70 height 38
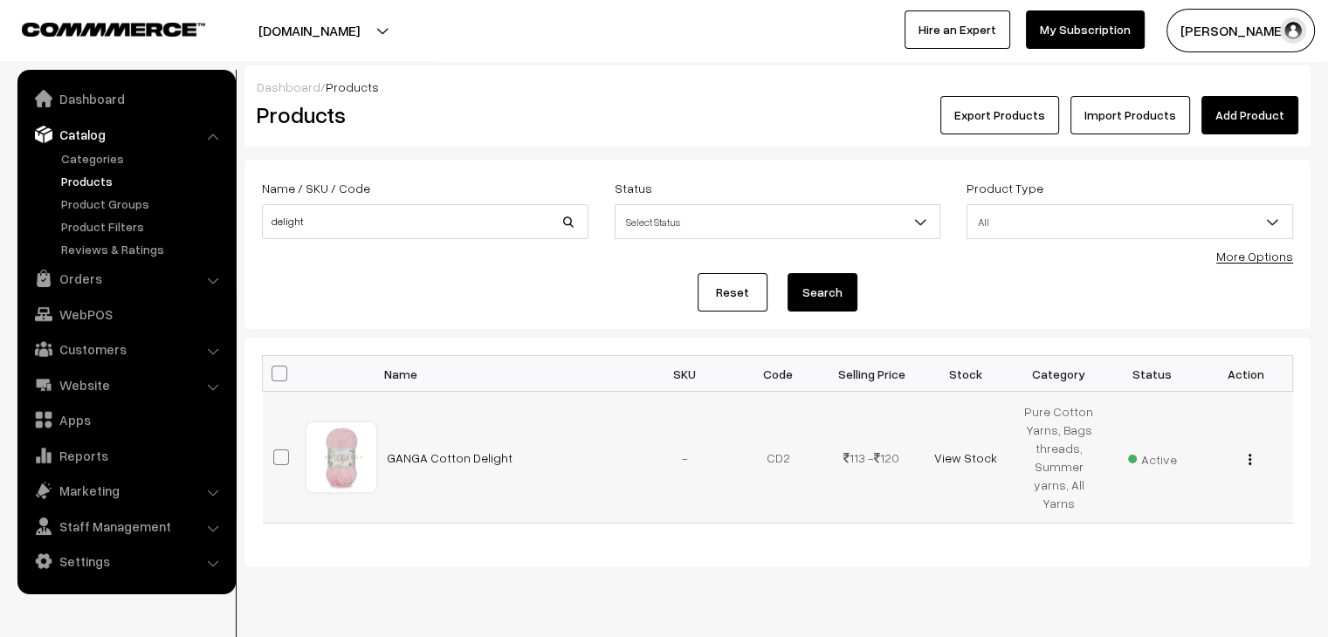
click at [1250, 463] on img "button" at bounding box center [1250, 459] width 3 height 11
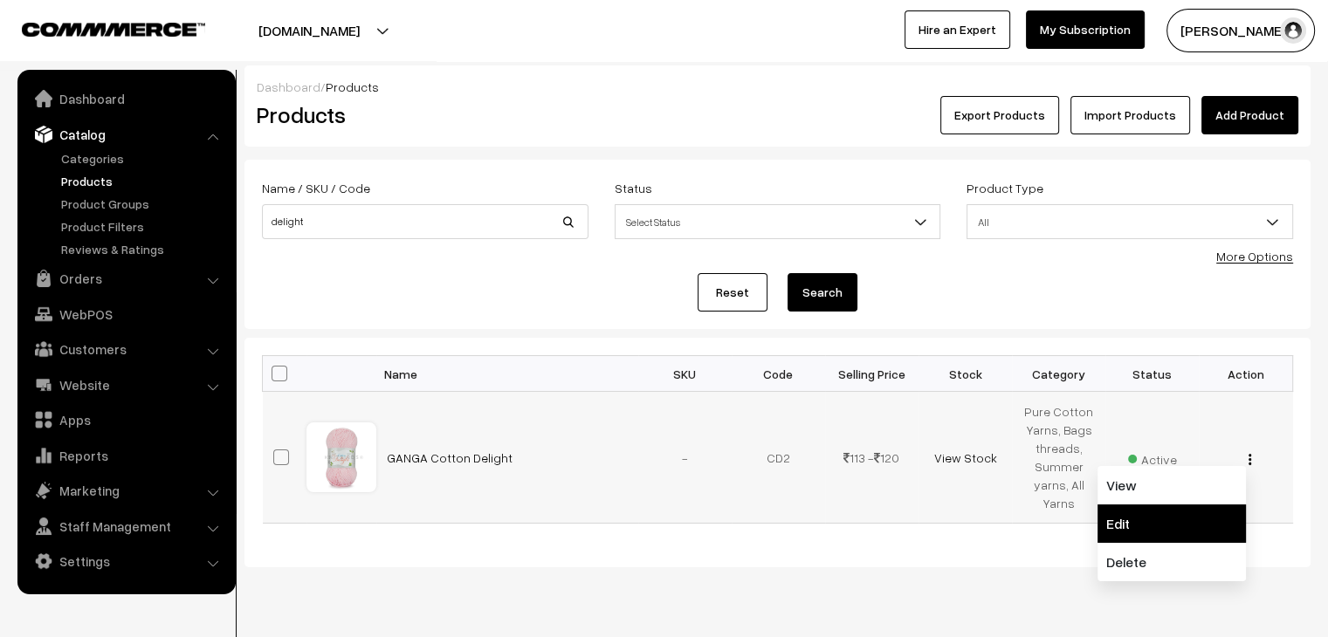
click at [1147, 520] on link "Edit" at bounding box center [1172, 524] width 148 height 38
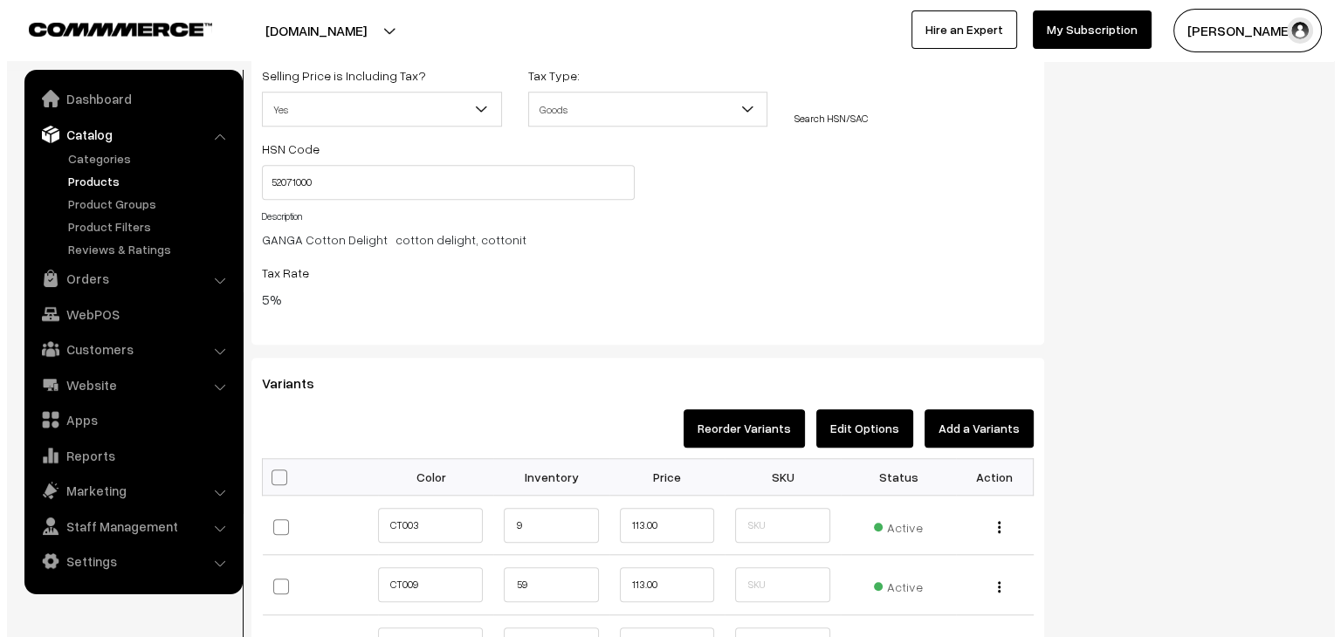
scroll to position [1485, 0]
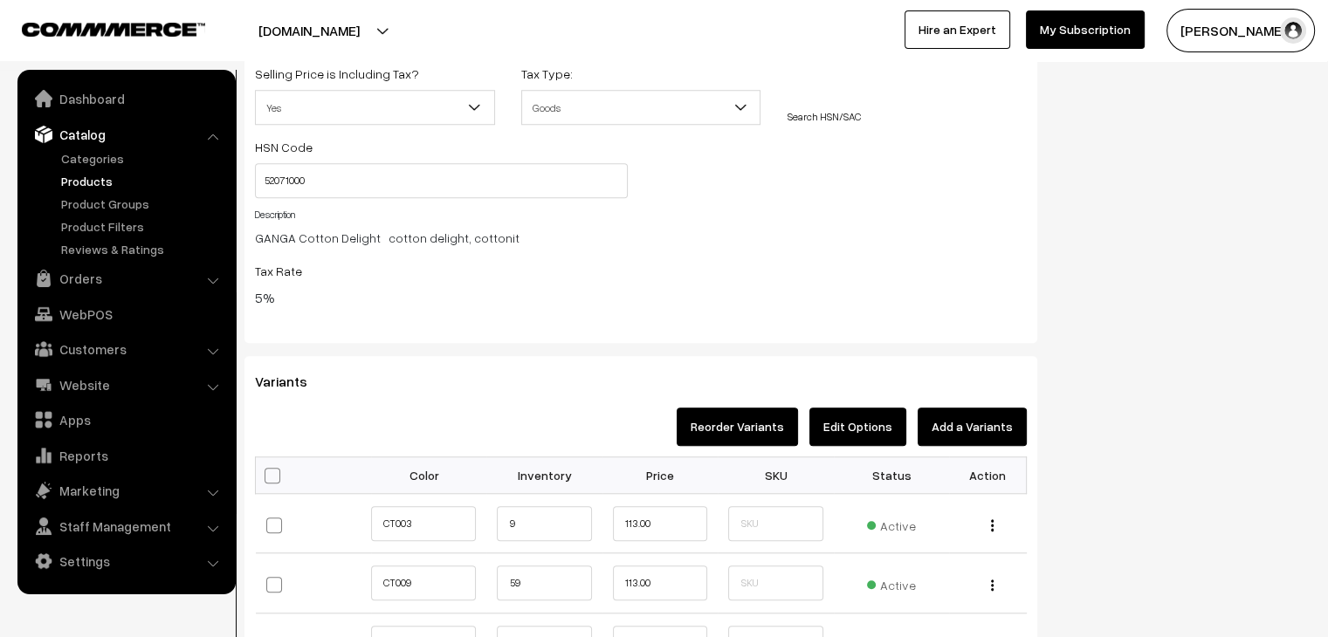
click at [270, 472] on span at bounding box center [273, 476] width 16 height 16
click at [270, 472] on input "checkbox" at bounding box center [270, 474] width 11 height 11
checkbox input "true"
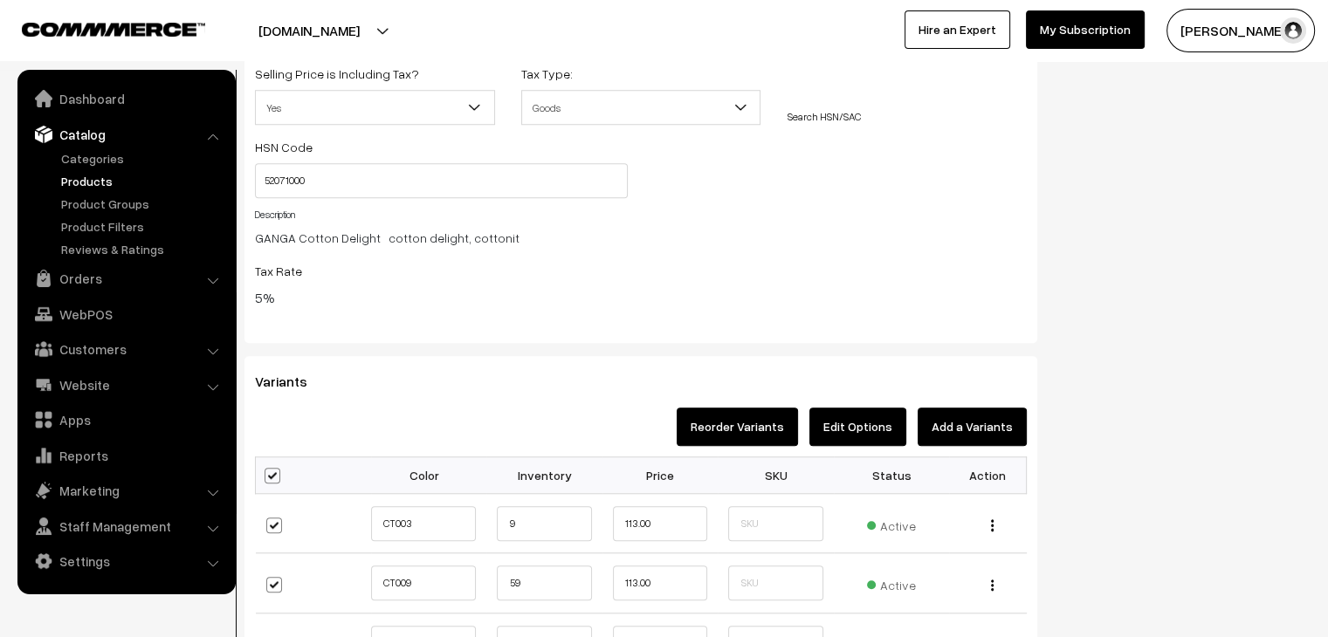
checkbox input "true"
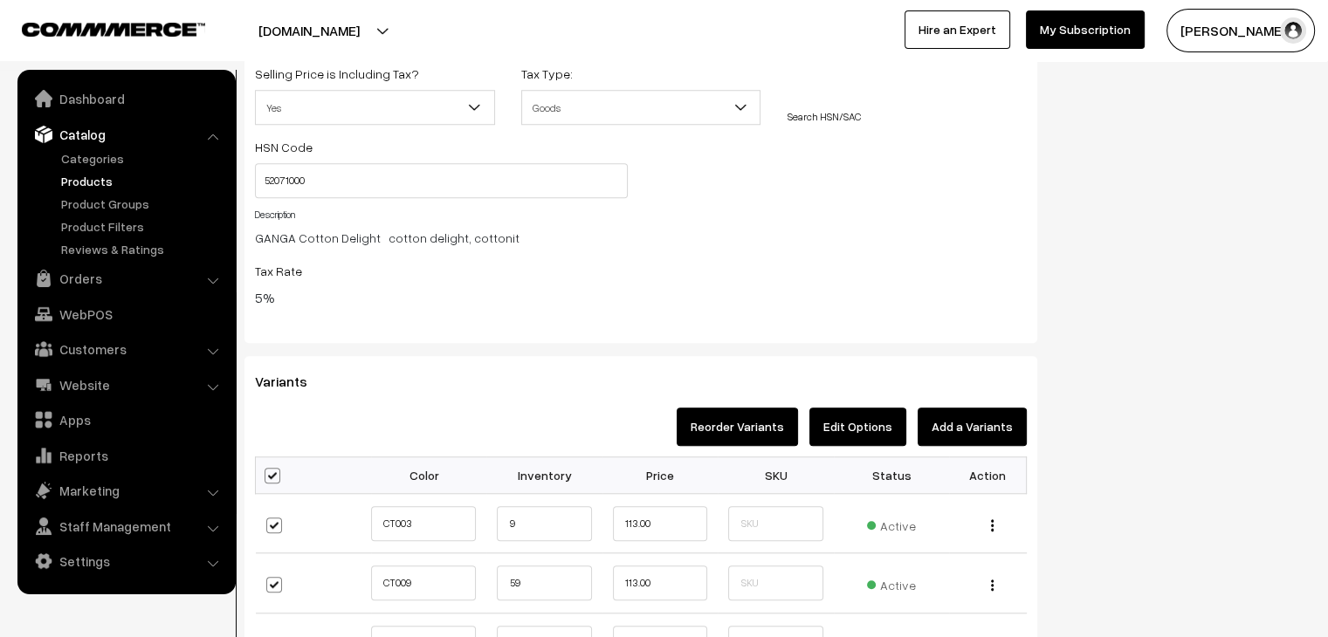
checkbox input "true"
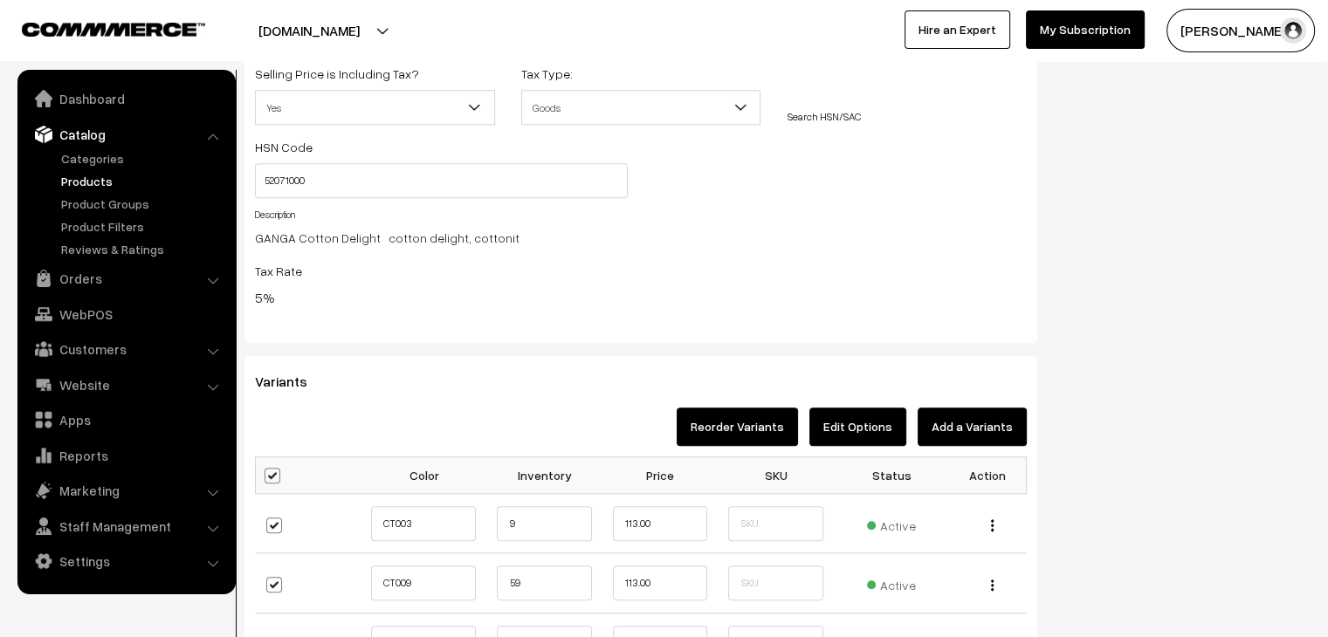
checkbox input "true"
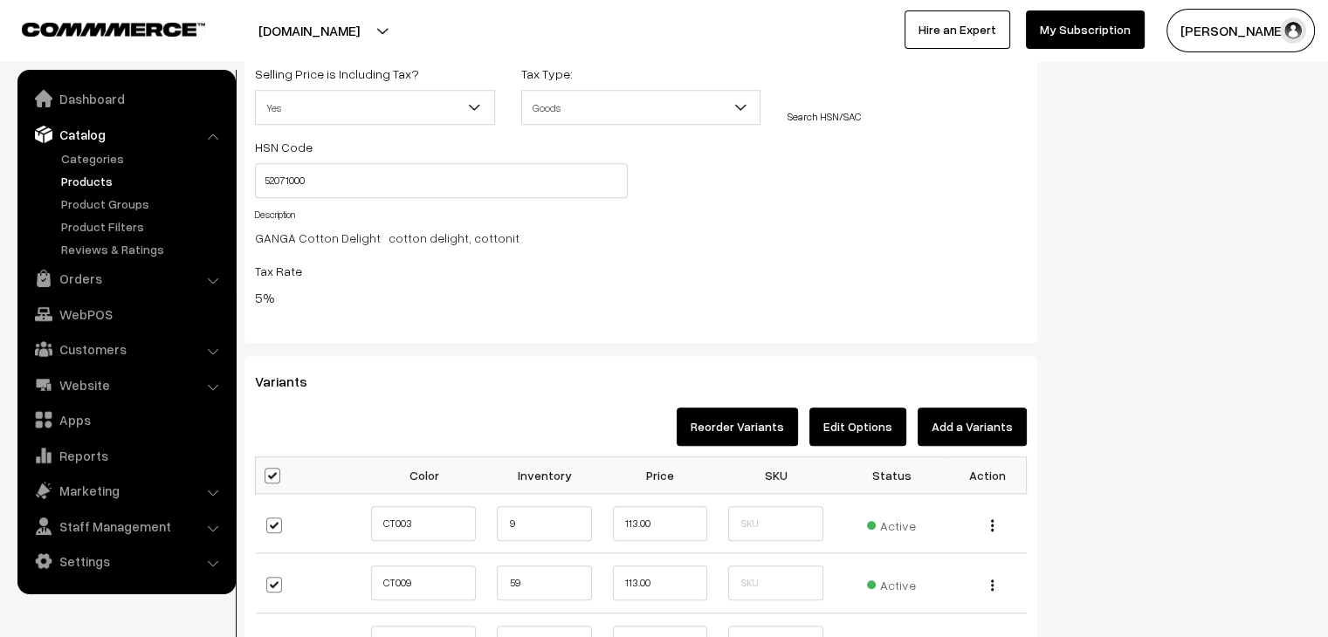
checkbox input "true"
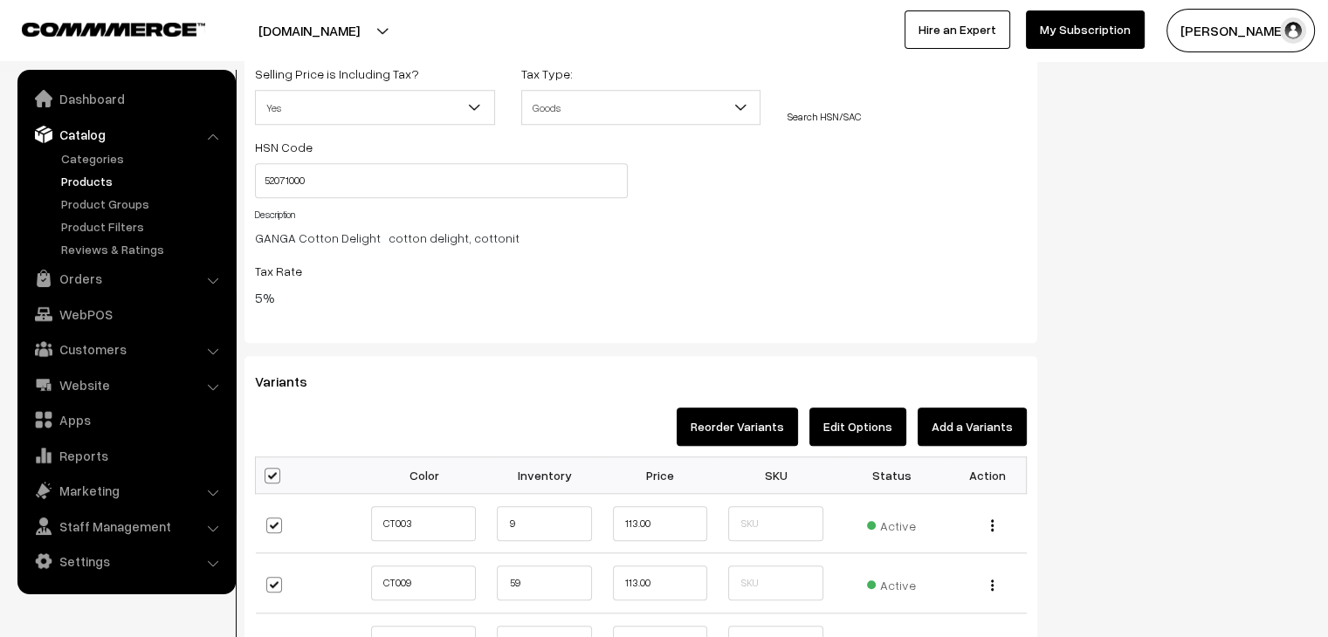
checkbox input "true"
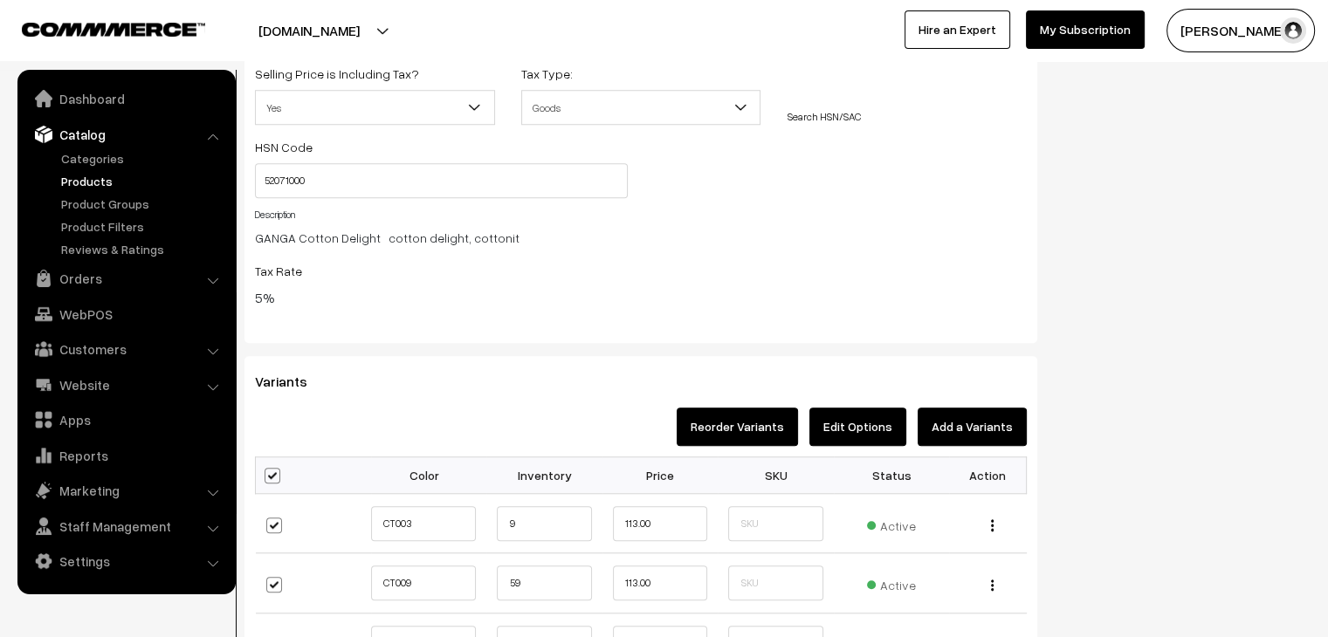
checkbox input "true"
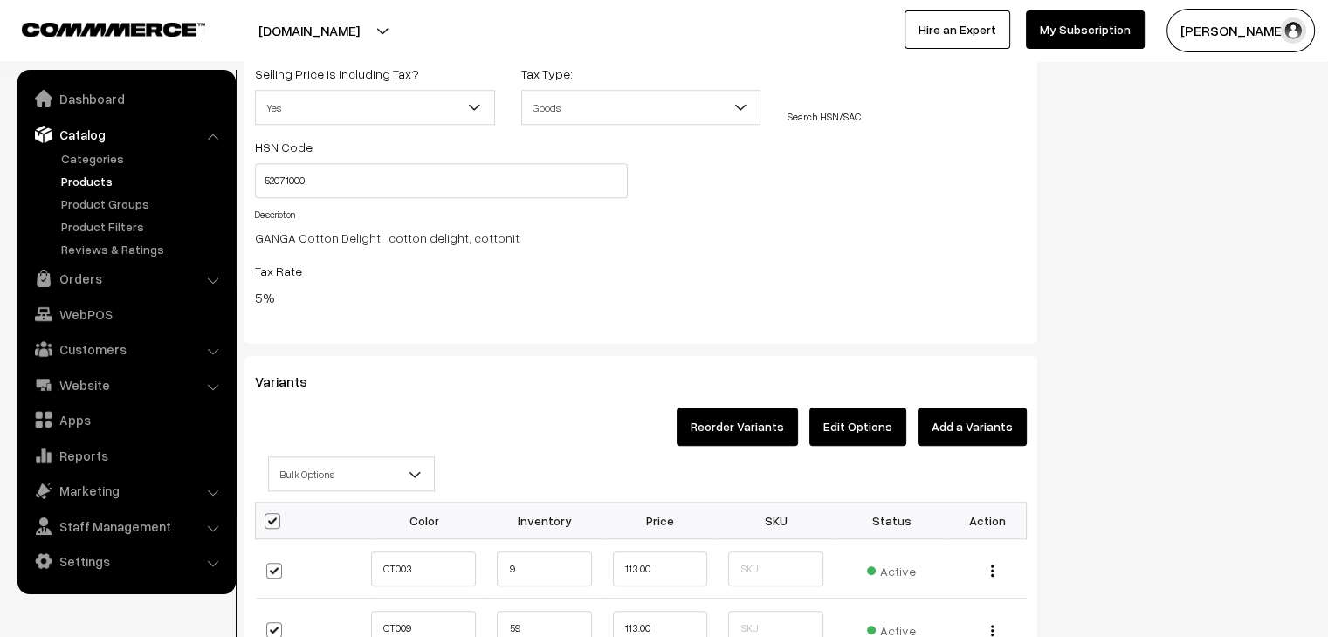
click at [328, 474] on span "Bulk Options" at bounding box center [351, 474] width 165 height 31
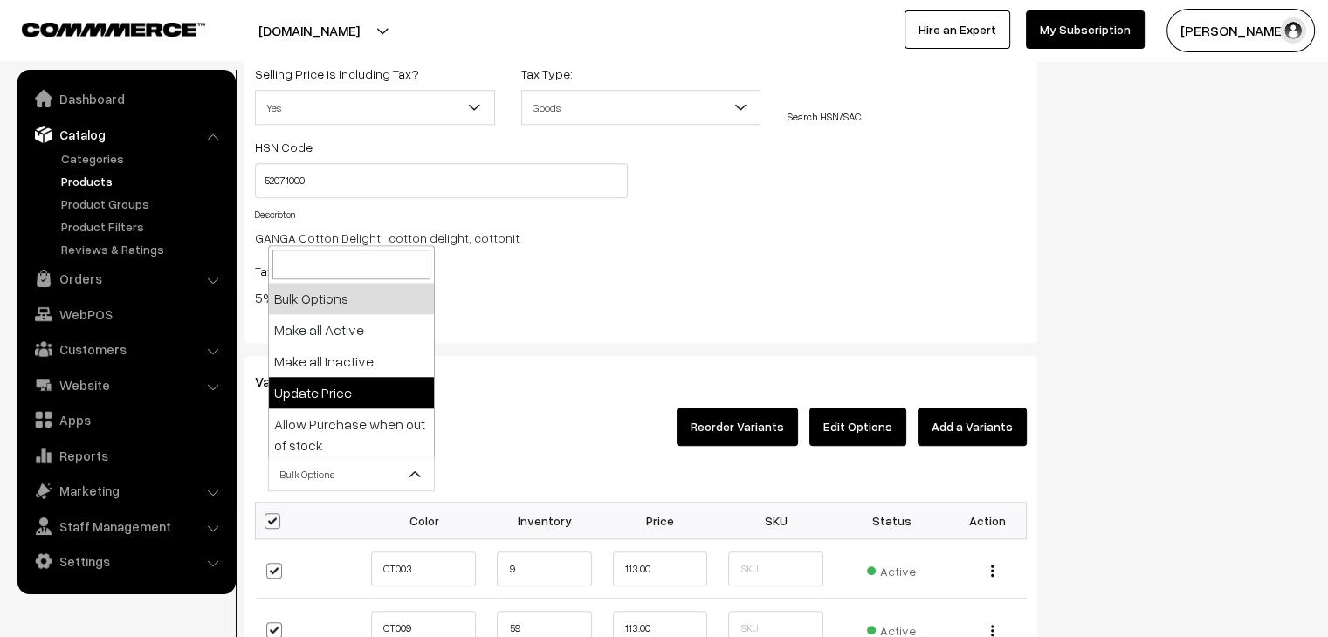
select select "0"
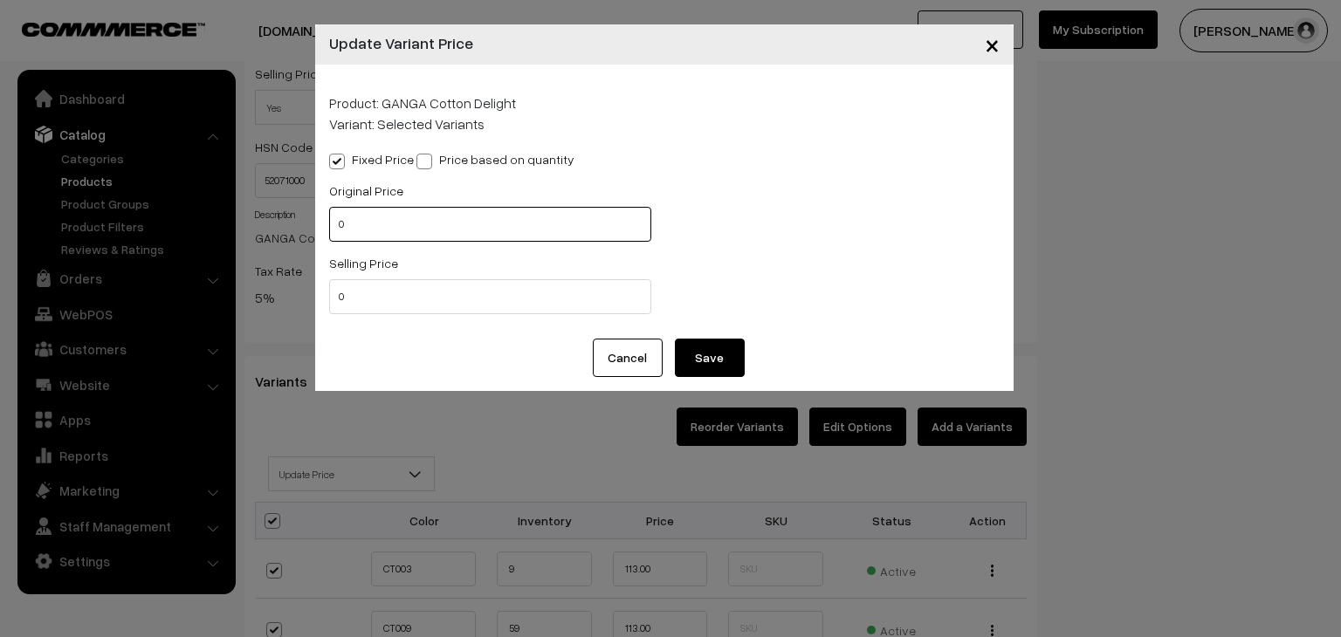
click at [339, 230] on input "0" at bounding box center [490, 224] width 322 height 35
type input "130"
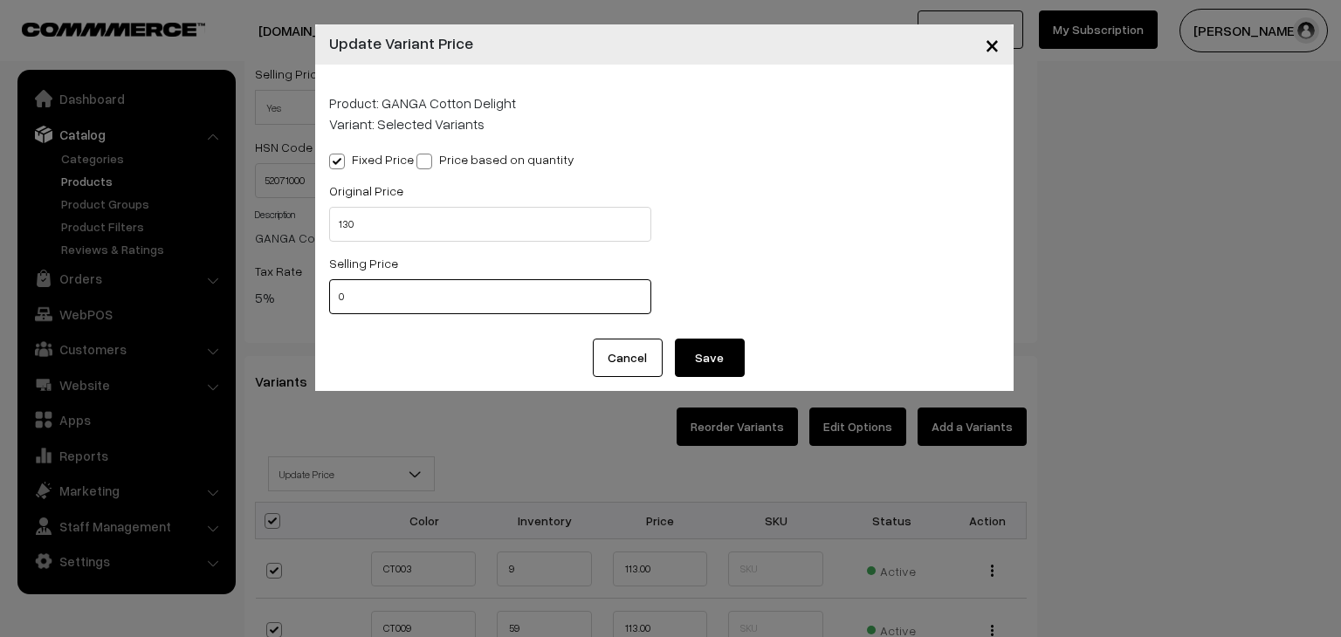
click at [346, 303] on input "0" at bounding box center [490, 296] width 322 height 35
type input "112"
click at [707, 362] on button "Save" at bounding box center [710, 358] width 70 height 38
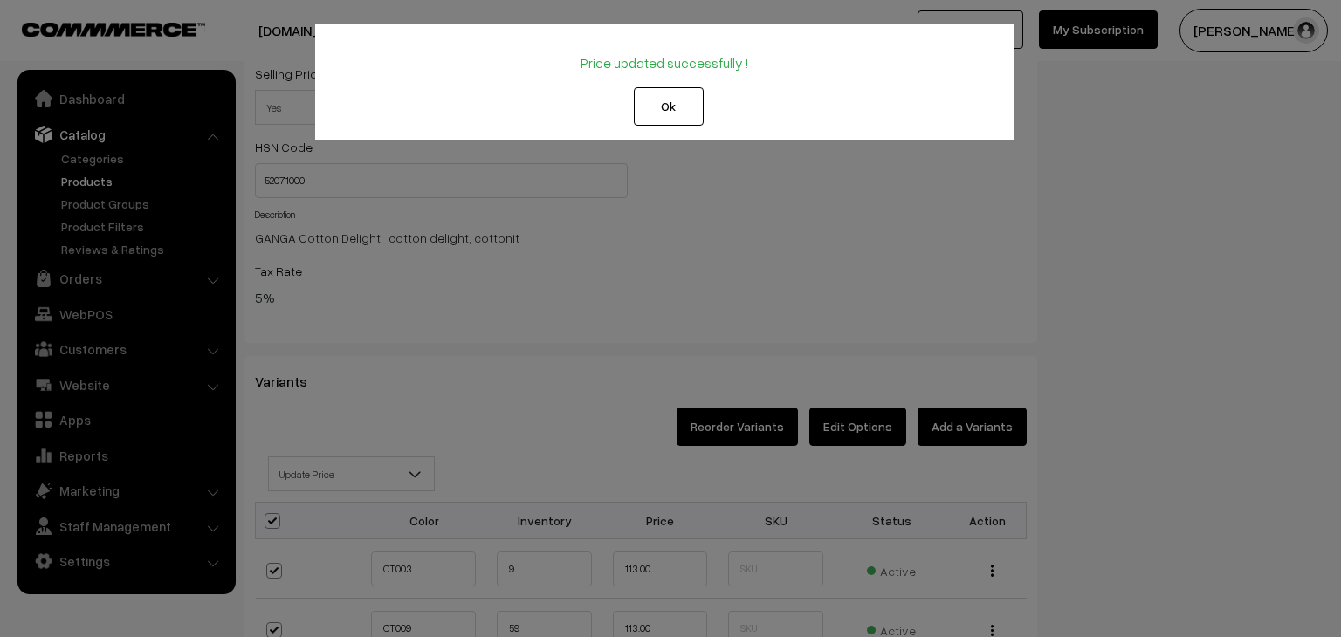
click at [677, 101] on button "Ok" at bounding box center [669, 106] width 70 height 38
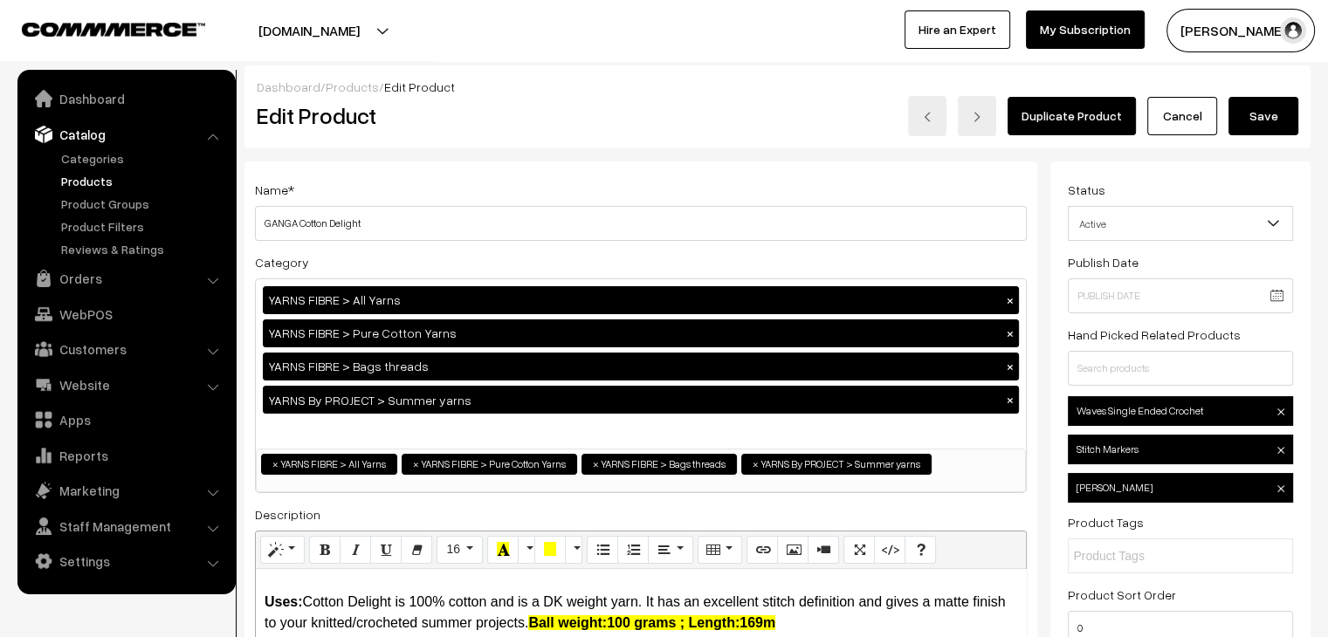
drag, startPoint x: 1268, startPoint y: 99, endPoint x: 1157, endPoint y: 110, distance: 111.5
click at [1268, 99] on button "Save" at bounding box center [1264, 116] width 70 height 38
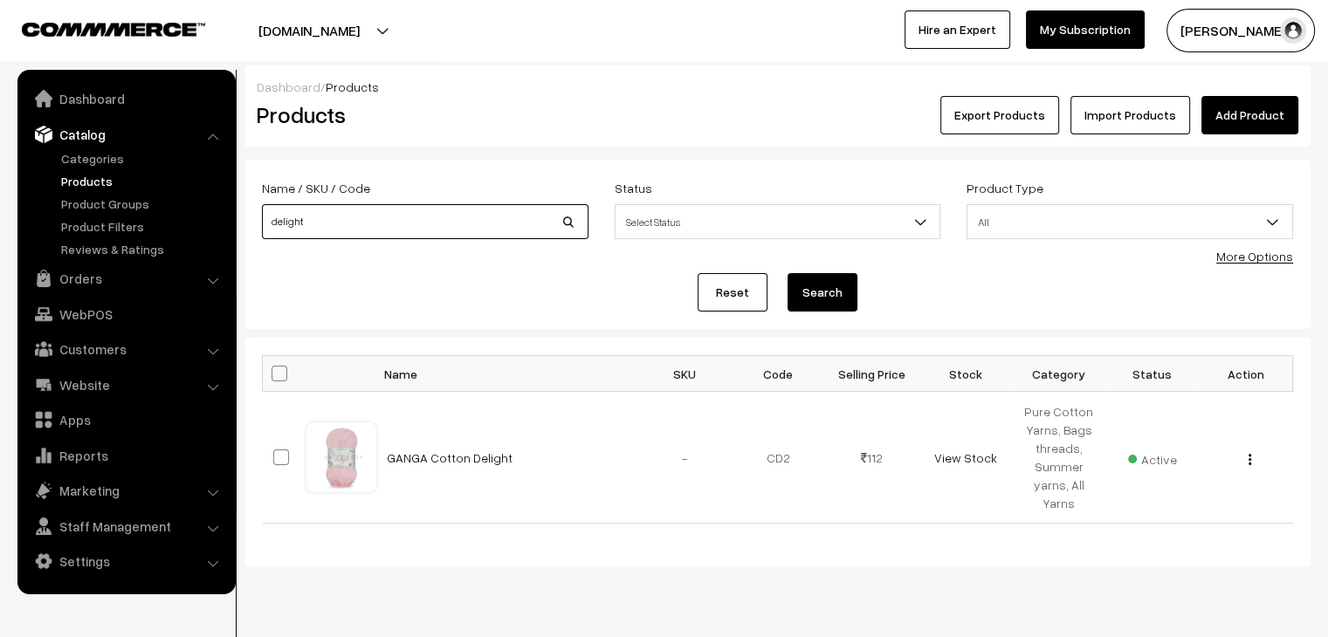
click at [397, 218] on input "delight" at bounding box center [425, 221] width 327 height 35
type input "strong"
click at [788, 273] on button "Search" at bounding box center [823, 292] width 70 height 38
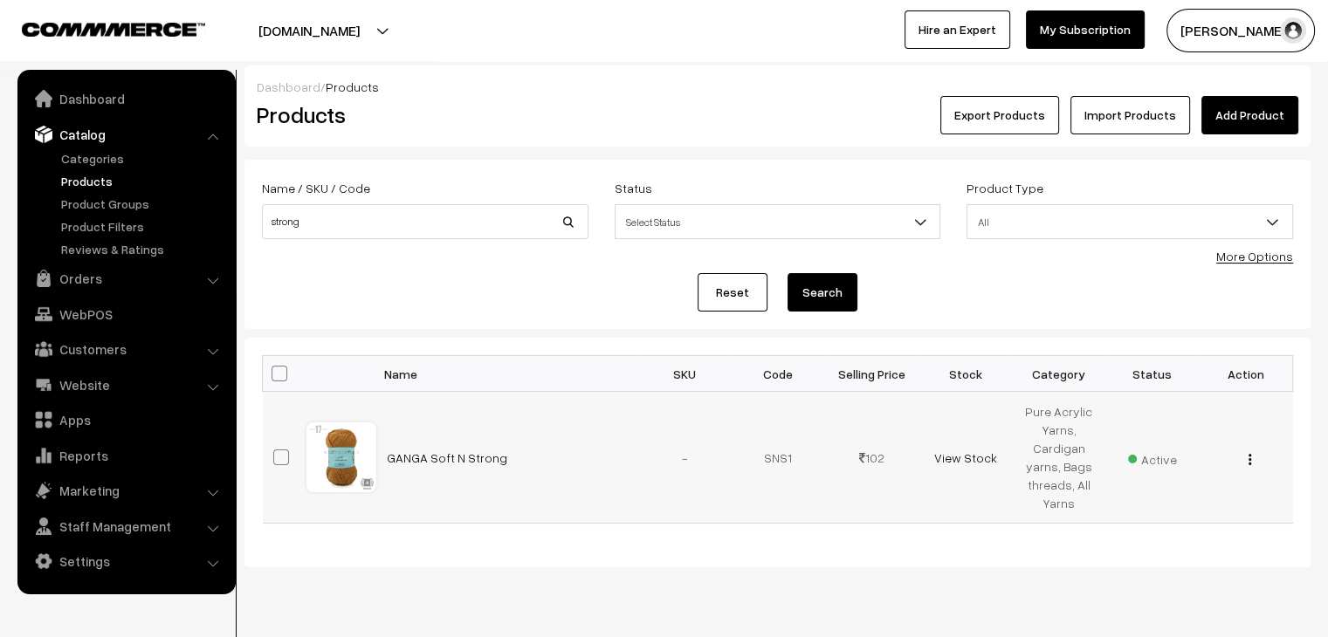
click at [1251, 463] on button "button" at bounding box center [1250, 459] width 4 height 14
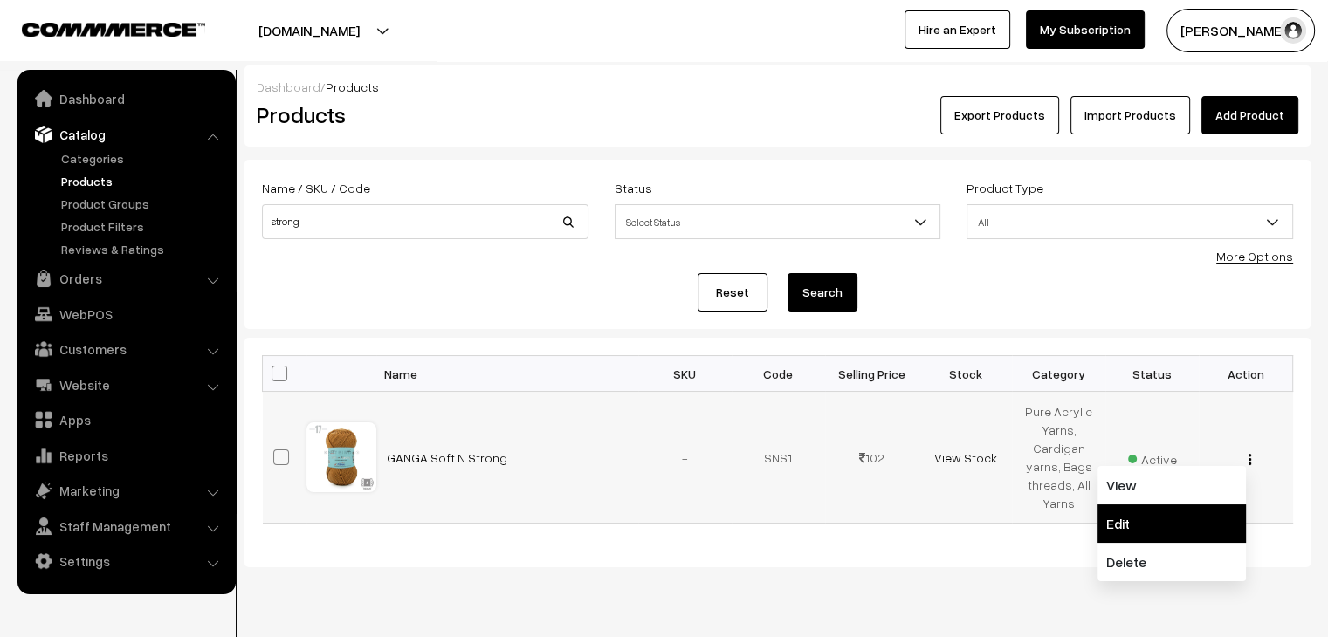
click at [1152, 528] on link "Edit" at bounding box center [1172, 524] width 148 height 38
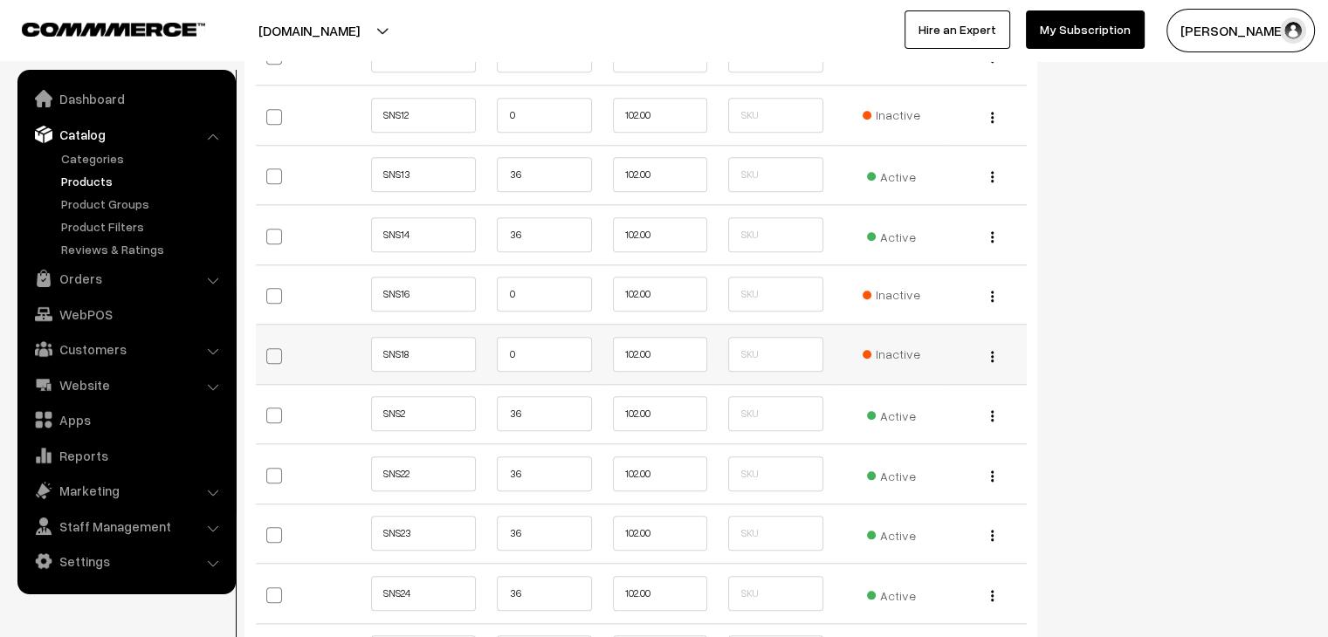
scroll to position [1834, 0]
click at [402, 408] on input "SNS2" at bounding box center [423, 411] width 105 height 35
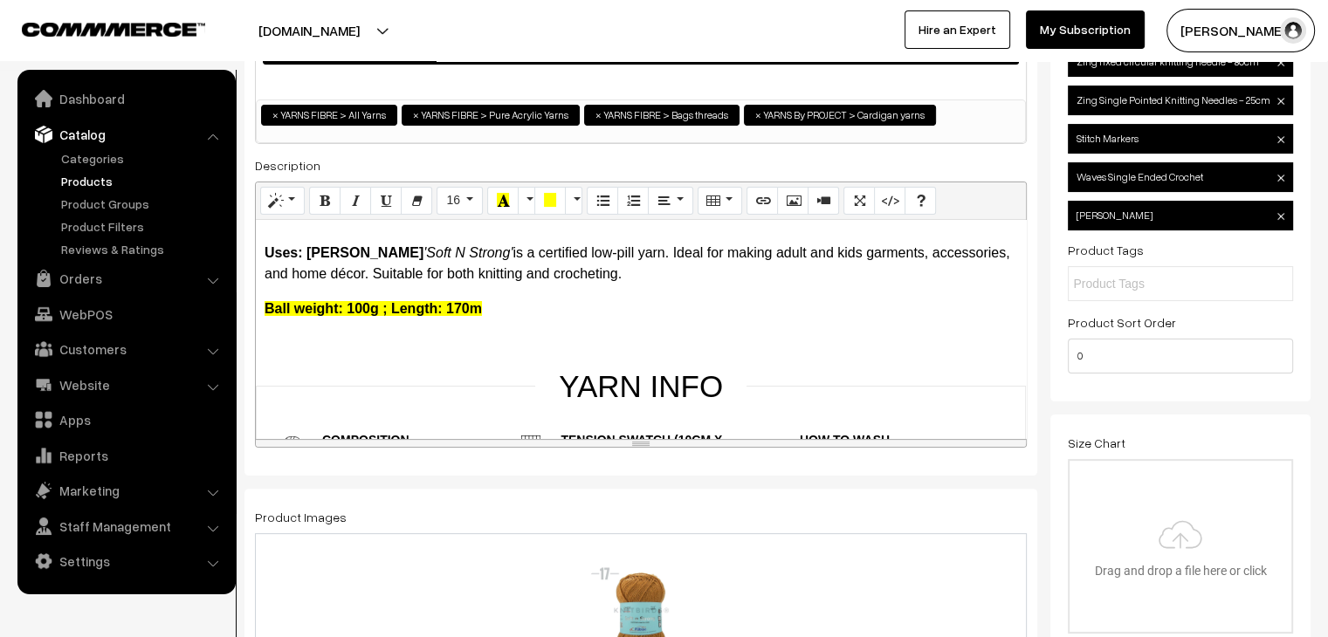
scroll to position [0, 0]
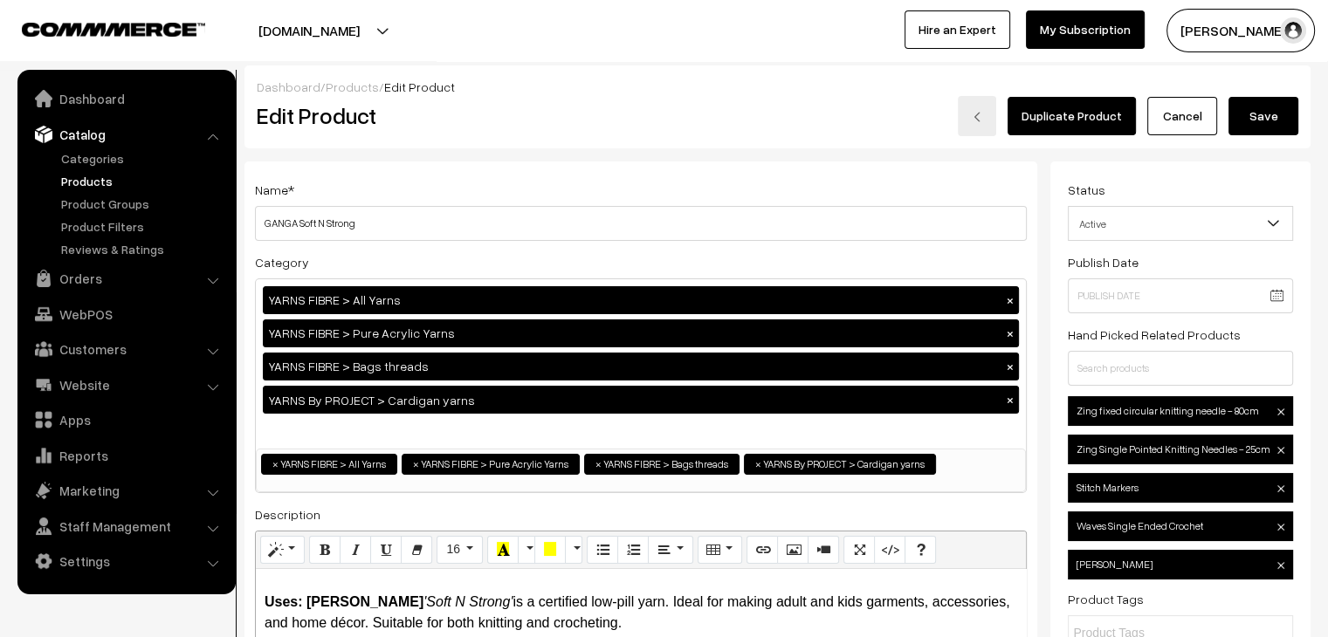
type input "SNS02"
click at [1273, 100] on button "Save" at bounding box center [1264, 116] width 70 height 38
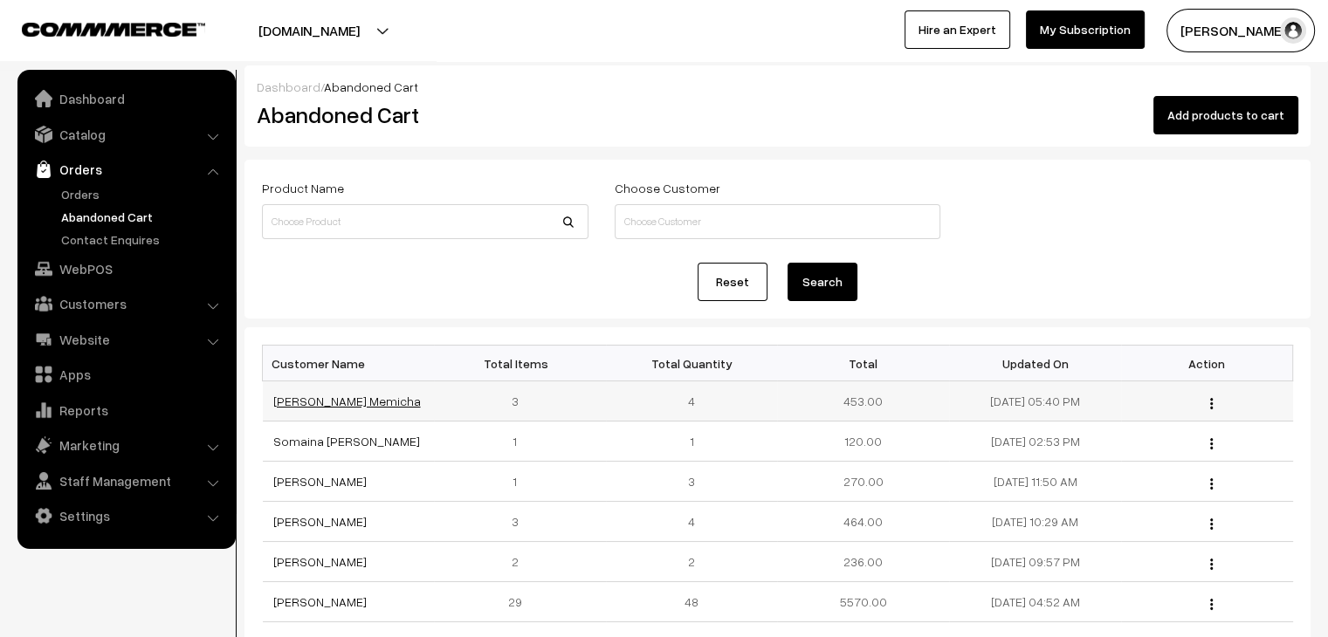
click at [341, 400] on link "Ningthoujam Memicha" at bounding box center [347, 401] width 148 height 15
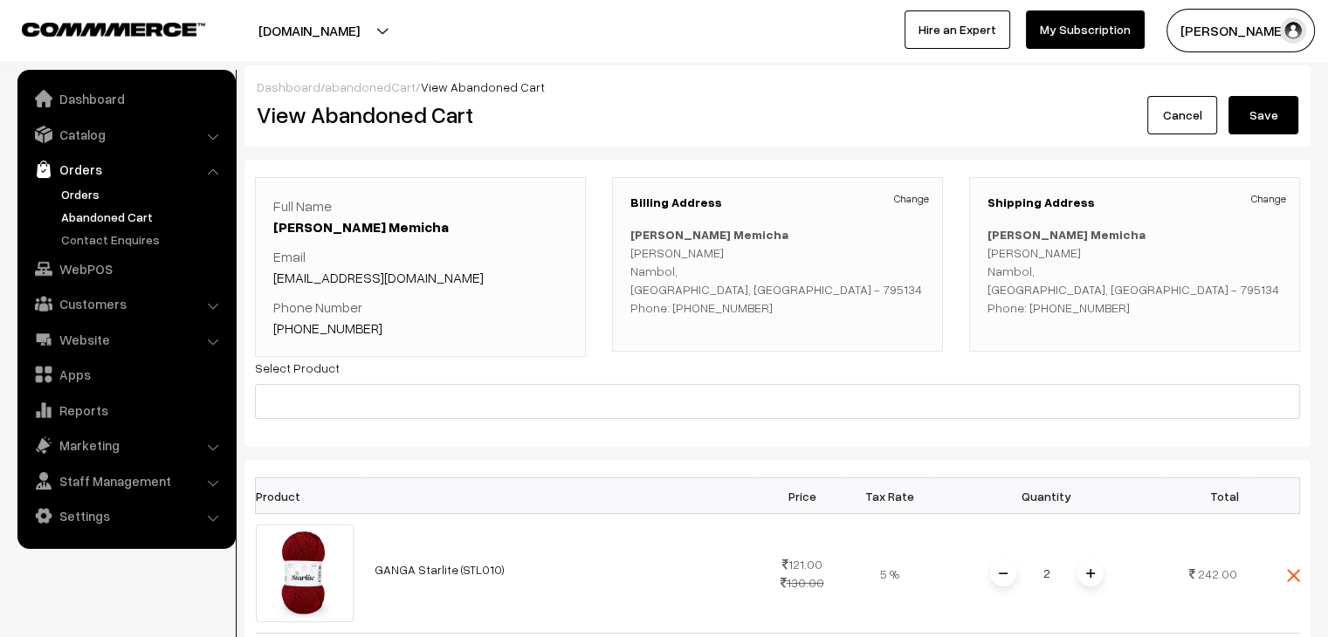
click at [83, 196] on link "Orders" at bounding box center [143, 194] width 173 height 18
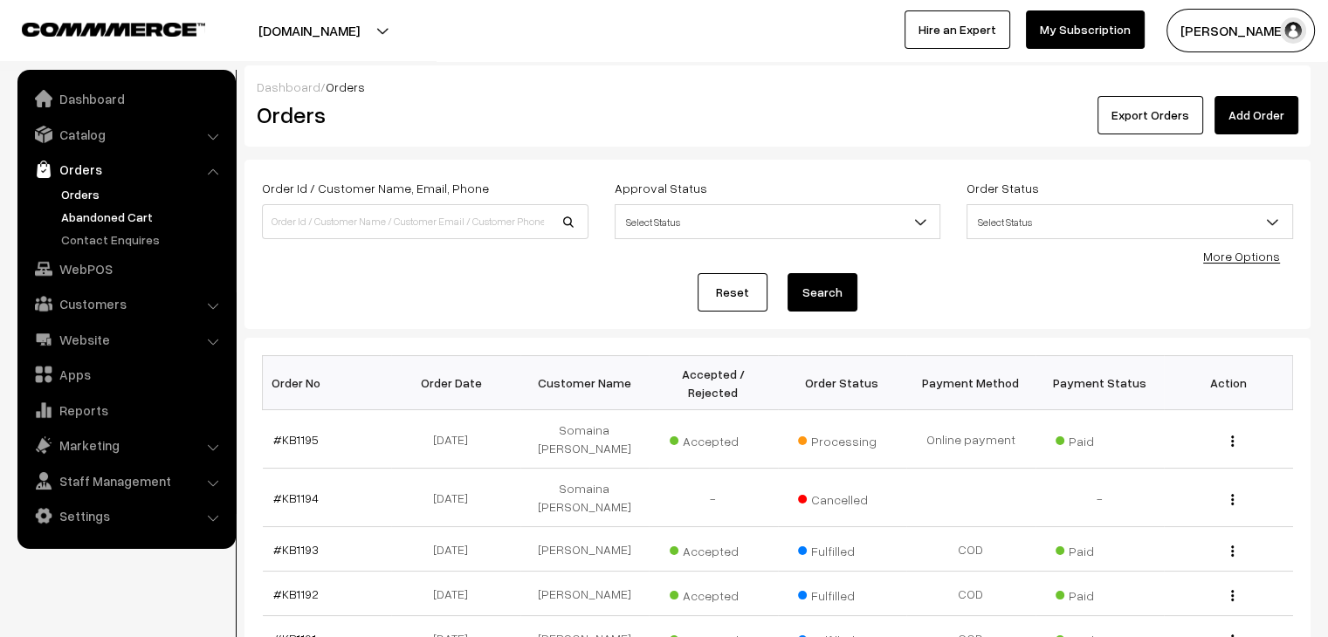
click at [122, 215] on link "Abandoned Cart" at bounding box center [143, 217] width 173 height 18
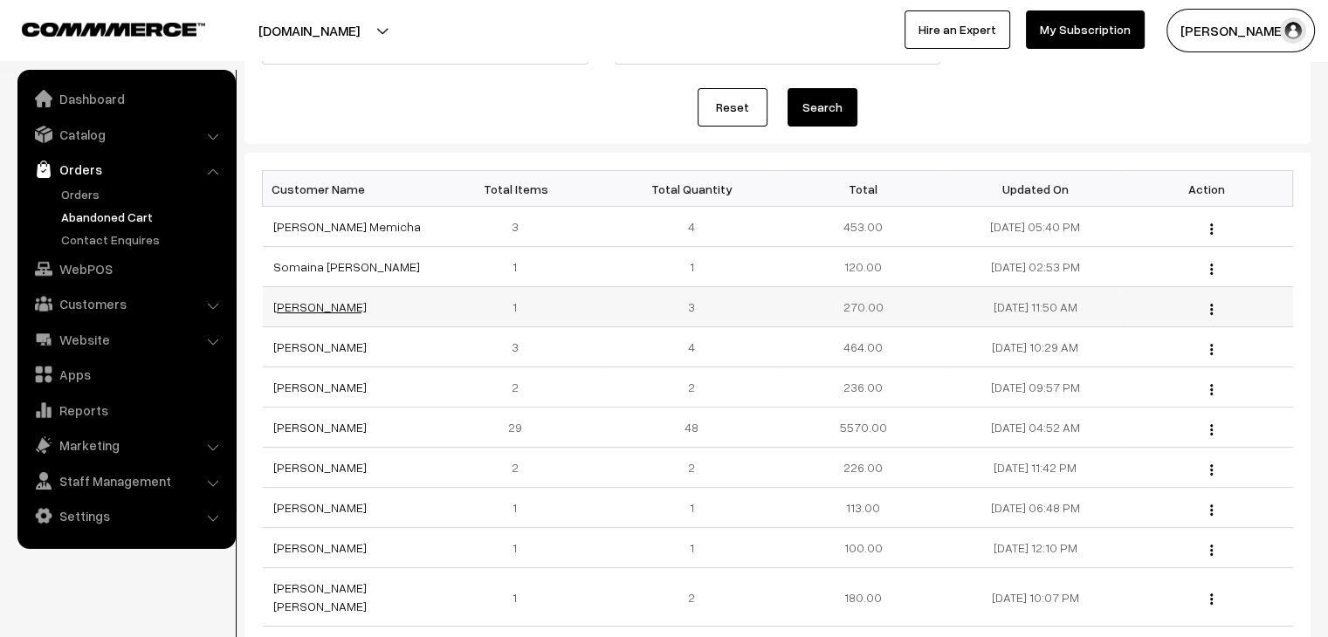
scroll to position [262, 0]
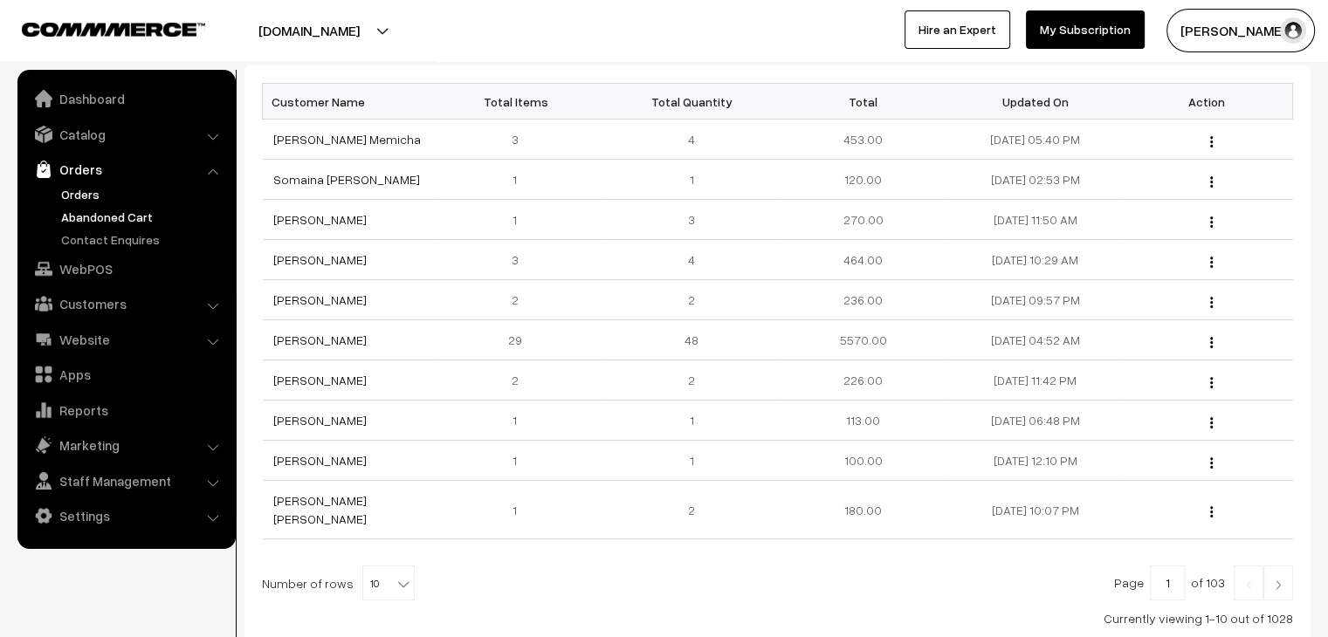
click at [86, 198] on link "Orders" at bounding box center [143, 194] width 173 height 18
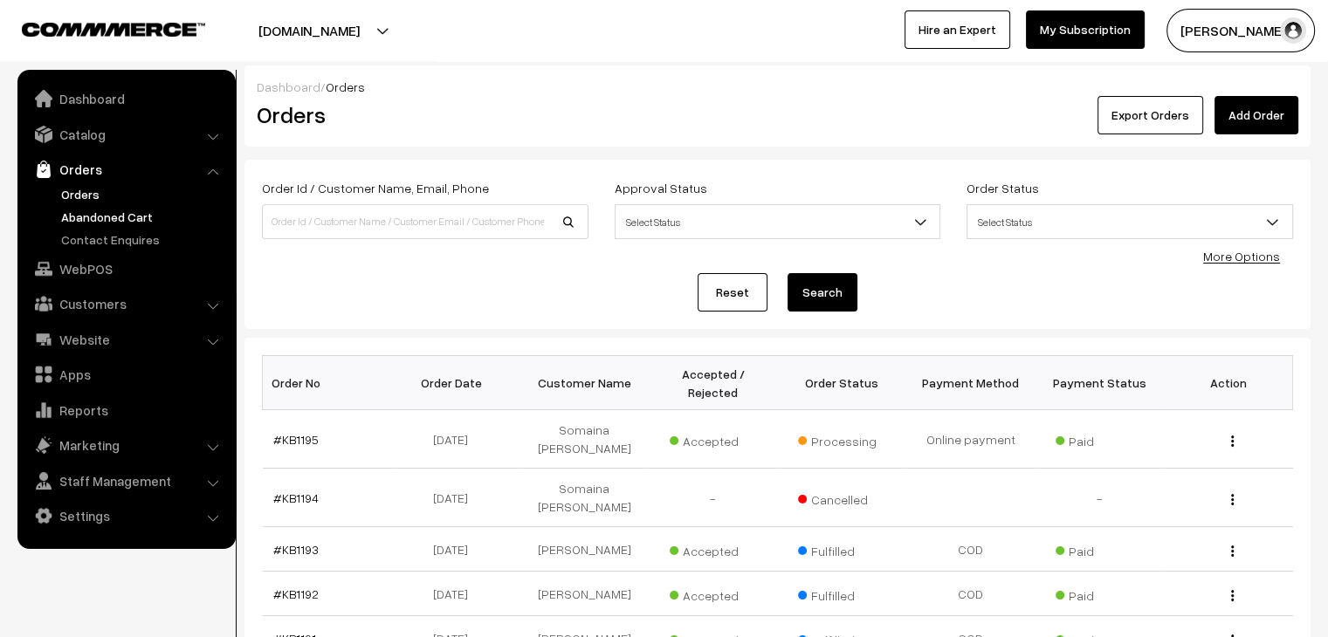
click at [128, 216] on link "Abandoned Cart" at bounding box center [143, 217] width 173 height 18
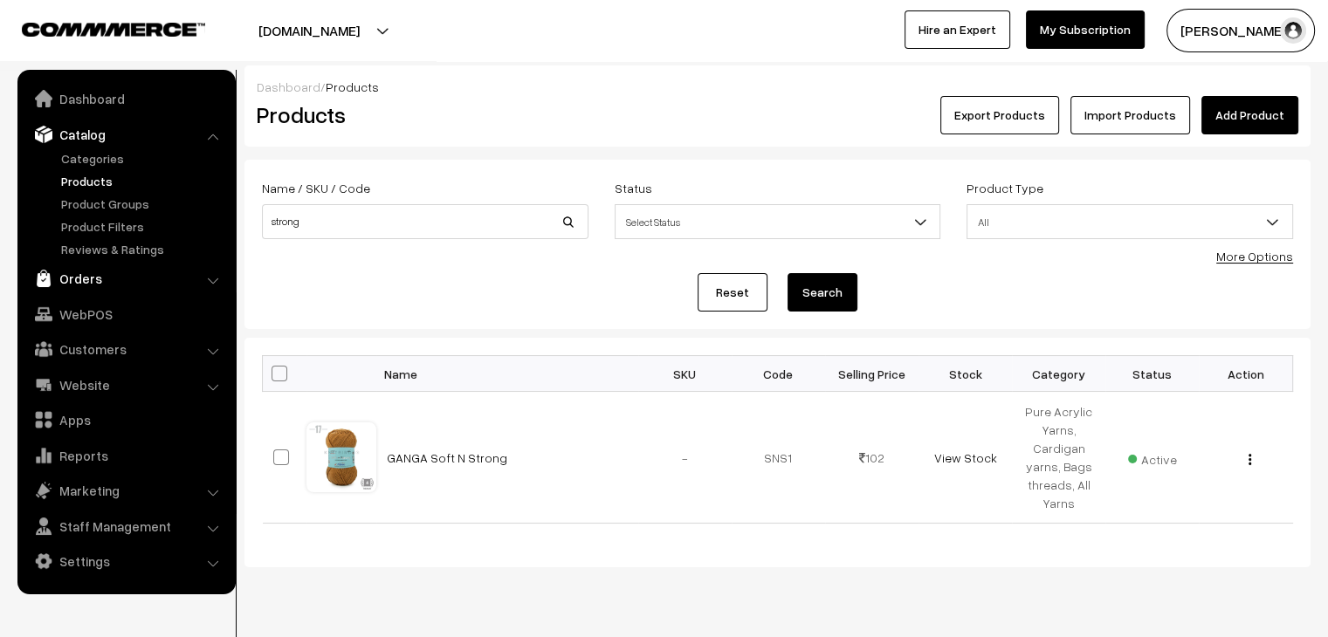
click at [82, 279] on link "Orders" at bounding box center [126, 278] width 208 height 31
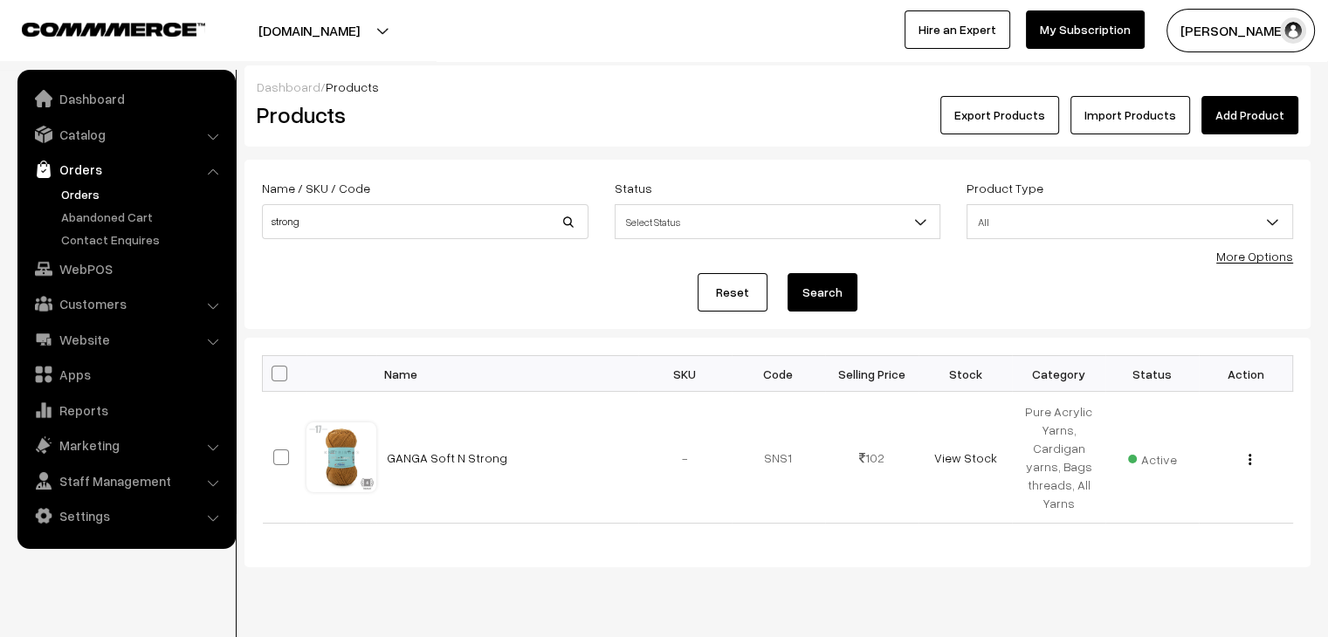
click at [93, 202] on link "Orders" at bounding box center [143, 194] width 173 height 18
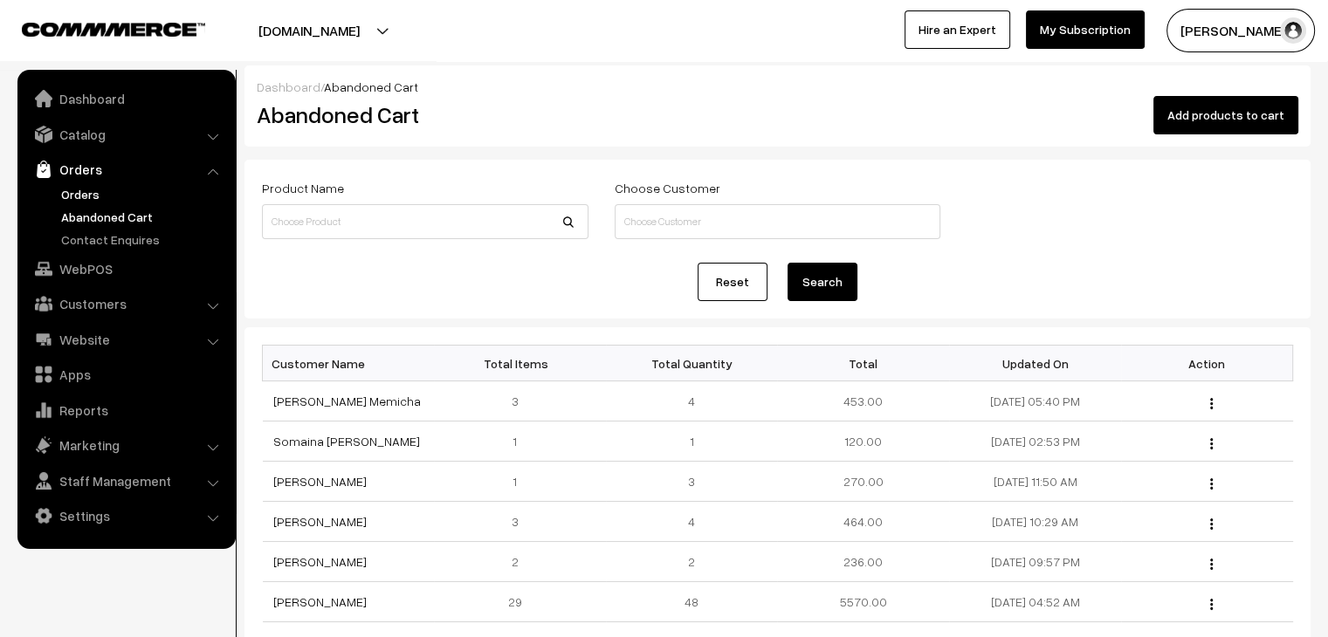
click at [125, 187] on link "Orders" at bounding box center [143, 194] width 173 height 18
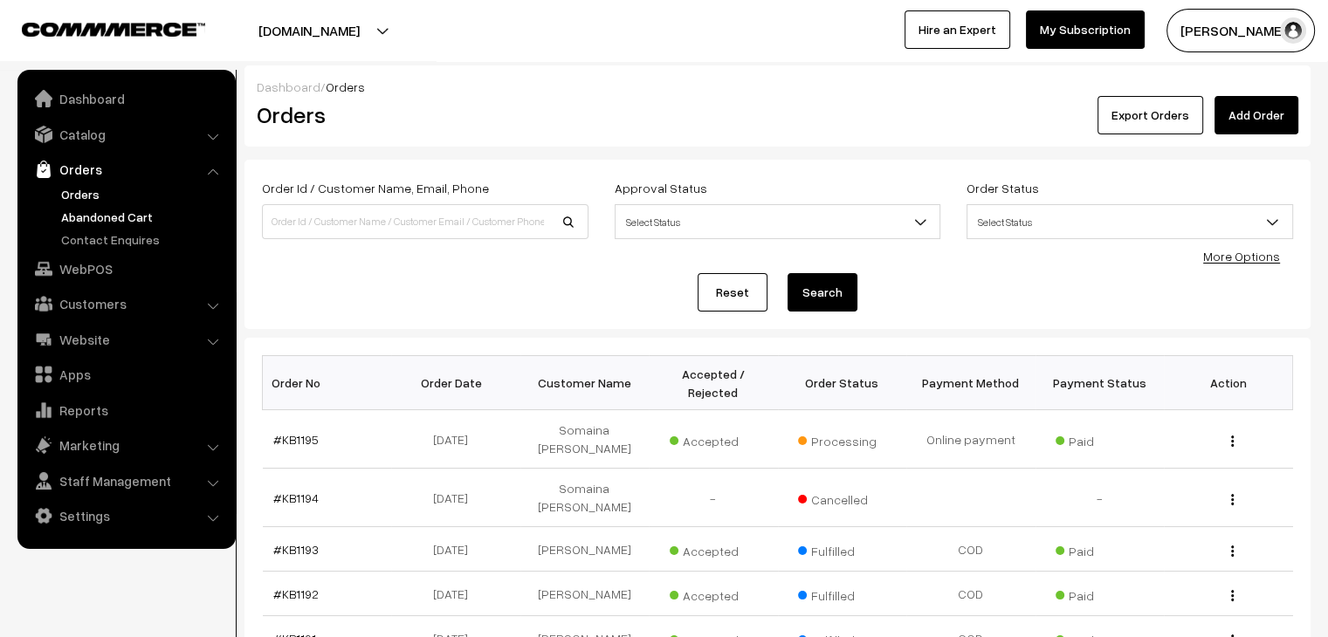
click at [153, 217] on link "Abandoned Cart" at bounding box center [143, 217] width 173 height 18
click at [303, 432] on link "#KB1195" at bounding box center [295, 439] width 45 height 15
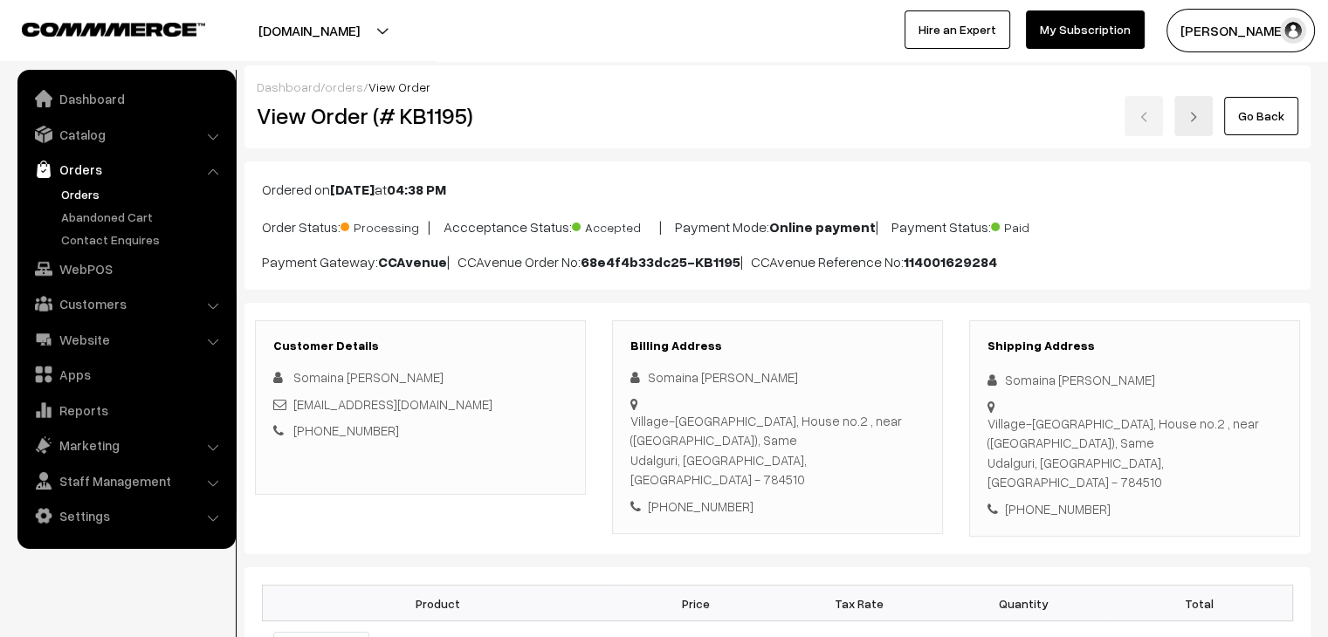
click at [101, 197] on link "Orders" at bounding box center [143, 194] width 173 height 18
